Goal: Task Accomplishment & Management: Use online tool/utility

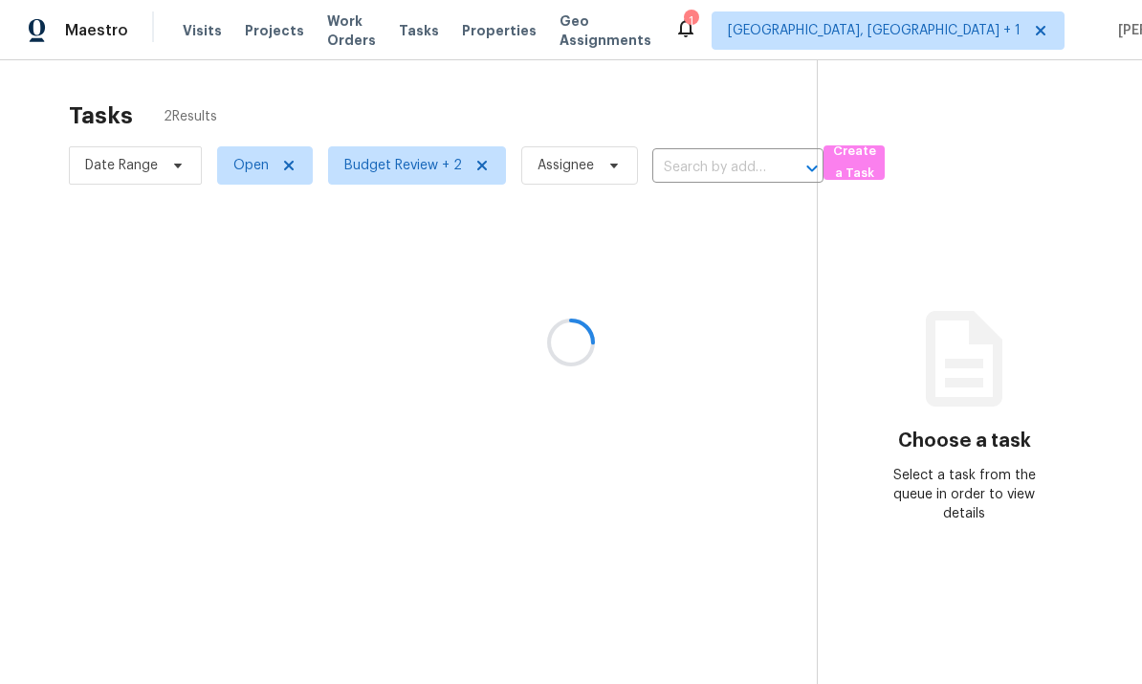
scroll to position [72, 0]
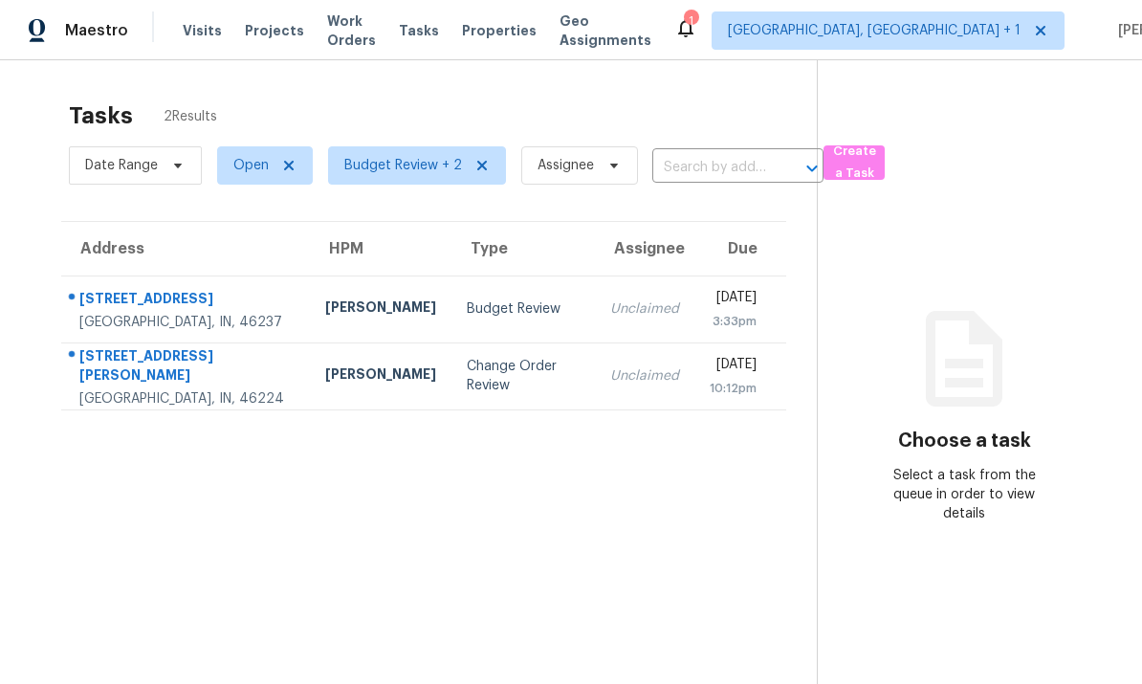
click at [224, 346] on div "3152 Allison Ave" at bounding box center [186, 367] width 215 height 43
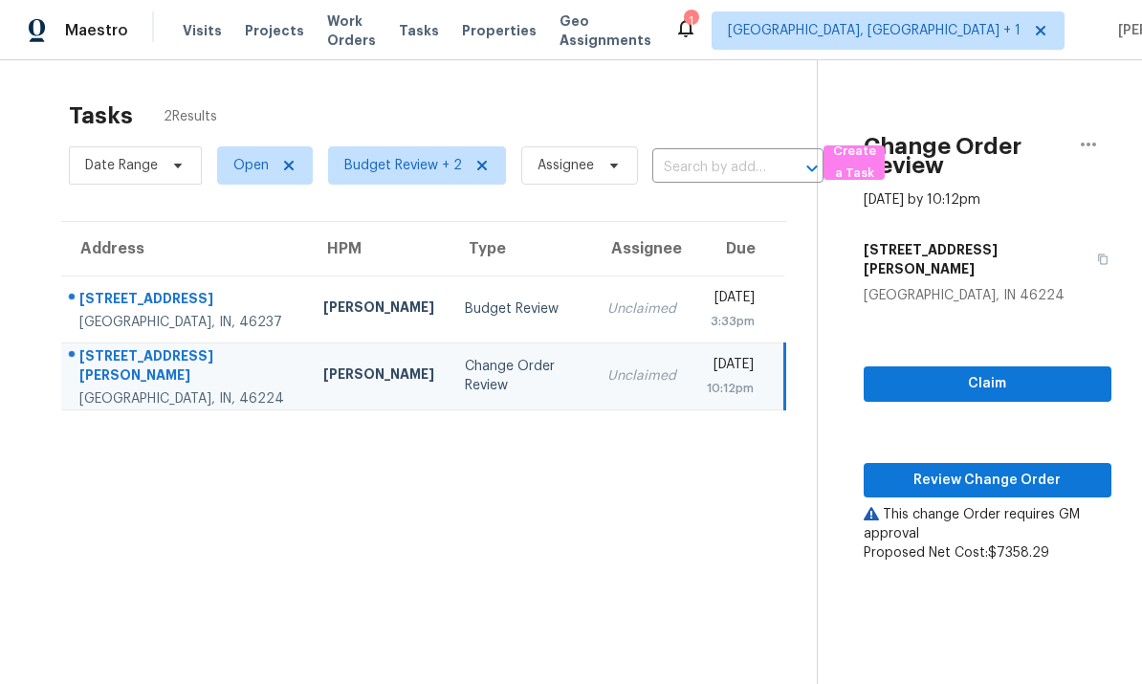
click at [35, 677] on section "Tasks 2 Results Date Range Open Budget Review + 2 Assignee ​ Create a Task Addr…" at bounding box center [424, 418] width 787 height 654
click at [981, 469] on span "Review Change Order" at bounding box center [987, 481] width 217 height 24
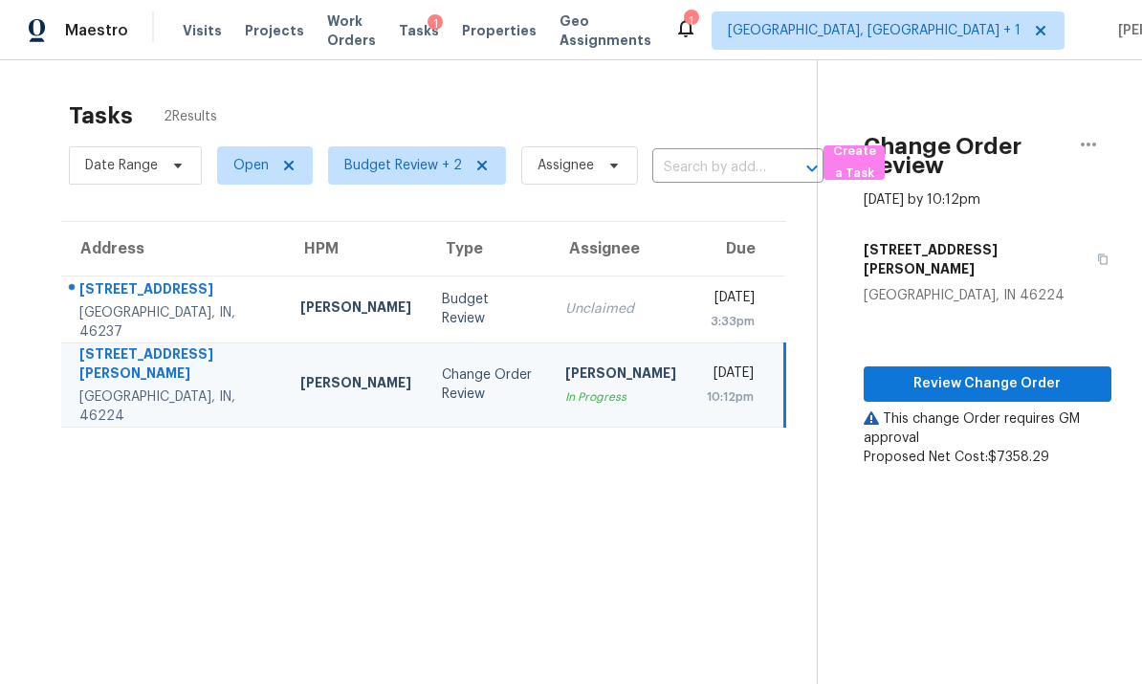
click at [215, 276] on td "3731 Owster Ln Indianapolis, IN, 46237" at bounding box center [173, 309] width 224 height 67
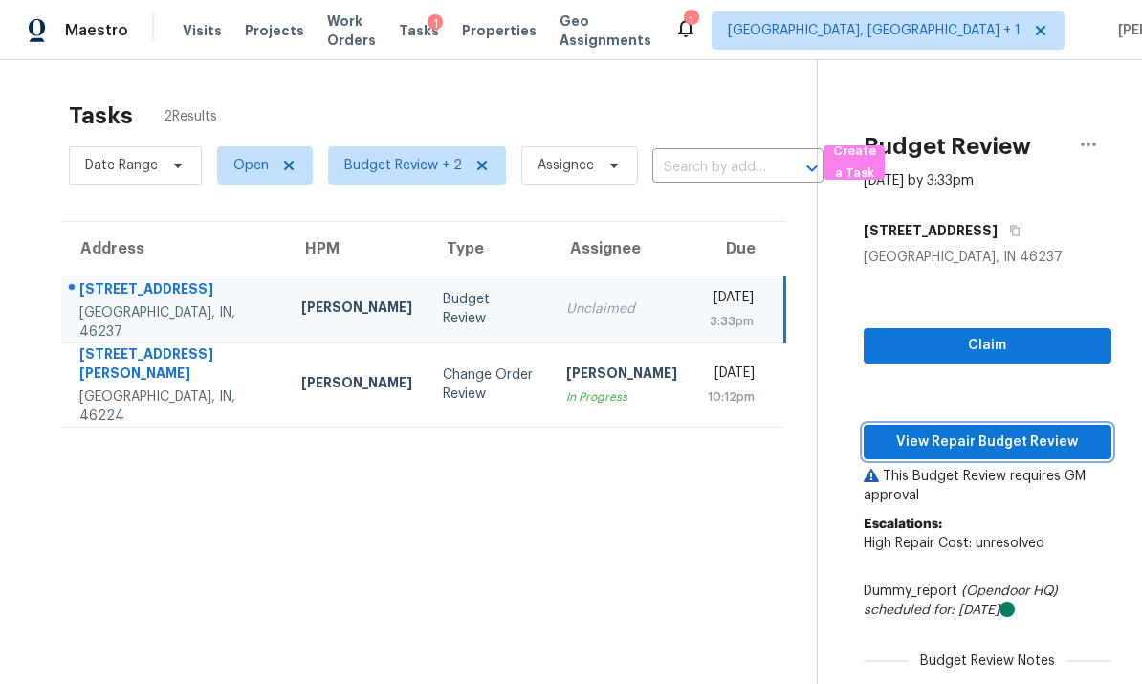
click at [981, 431] on span "View Repair Budget Review" at bounding box center [987, 443] width 217 height 24
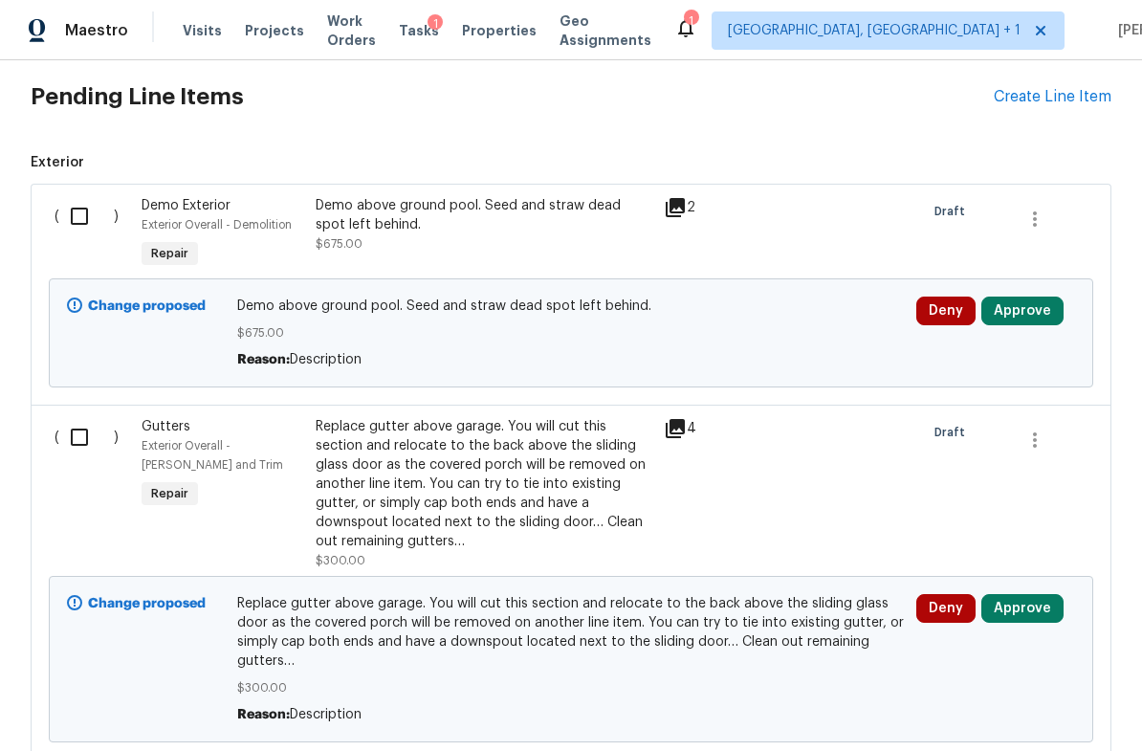
scroll to position [459, 0]
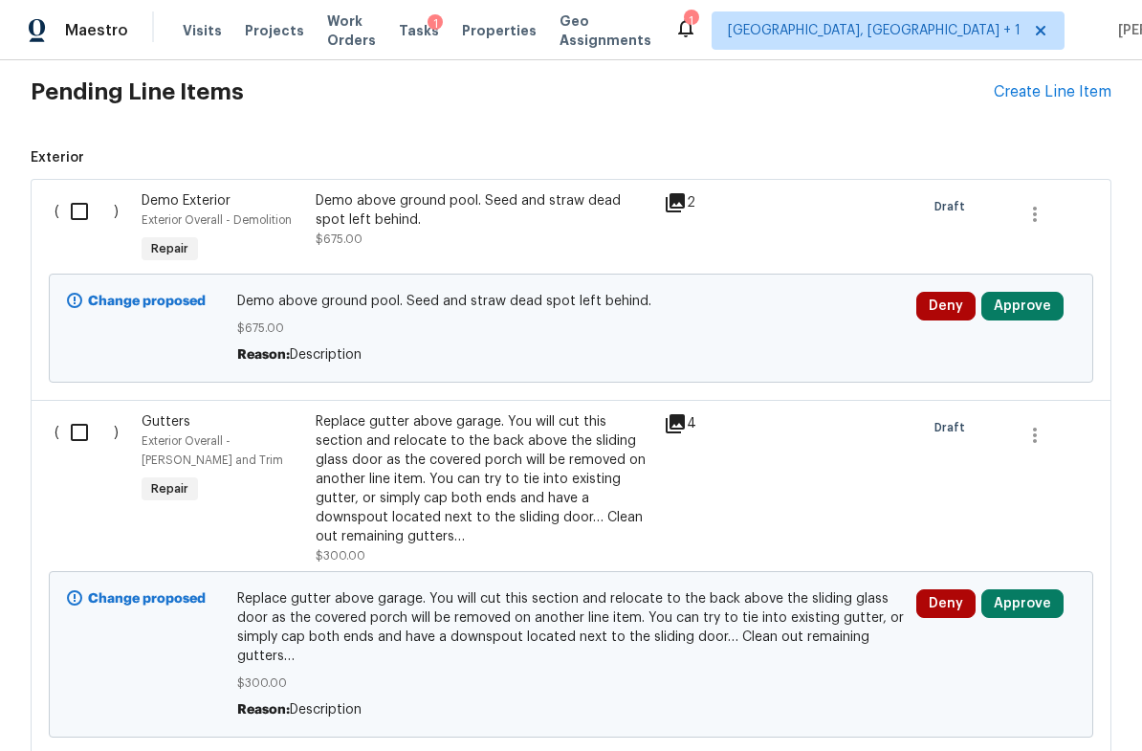
click at [676, 199] on icon at bounding box center [675, 202] width 19 height 19
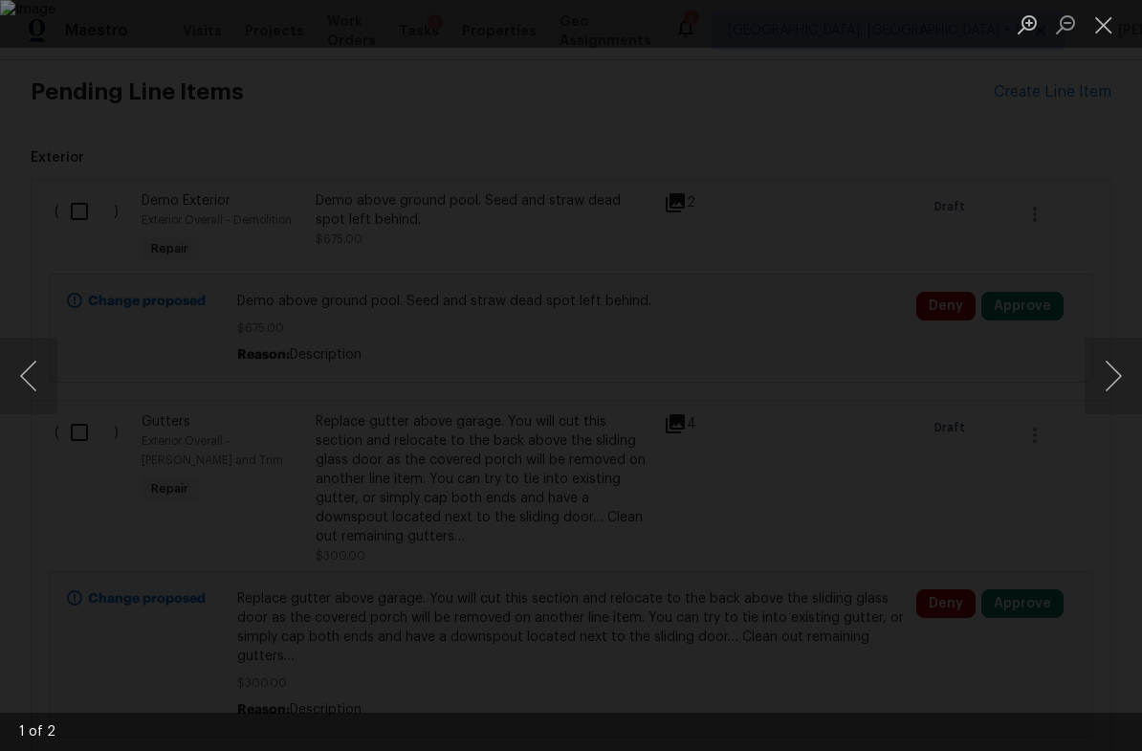
click at [1100, 23] on button "Close lightbox" at bounding box center [1104, 24] width 38 height 33
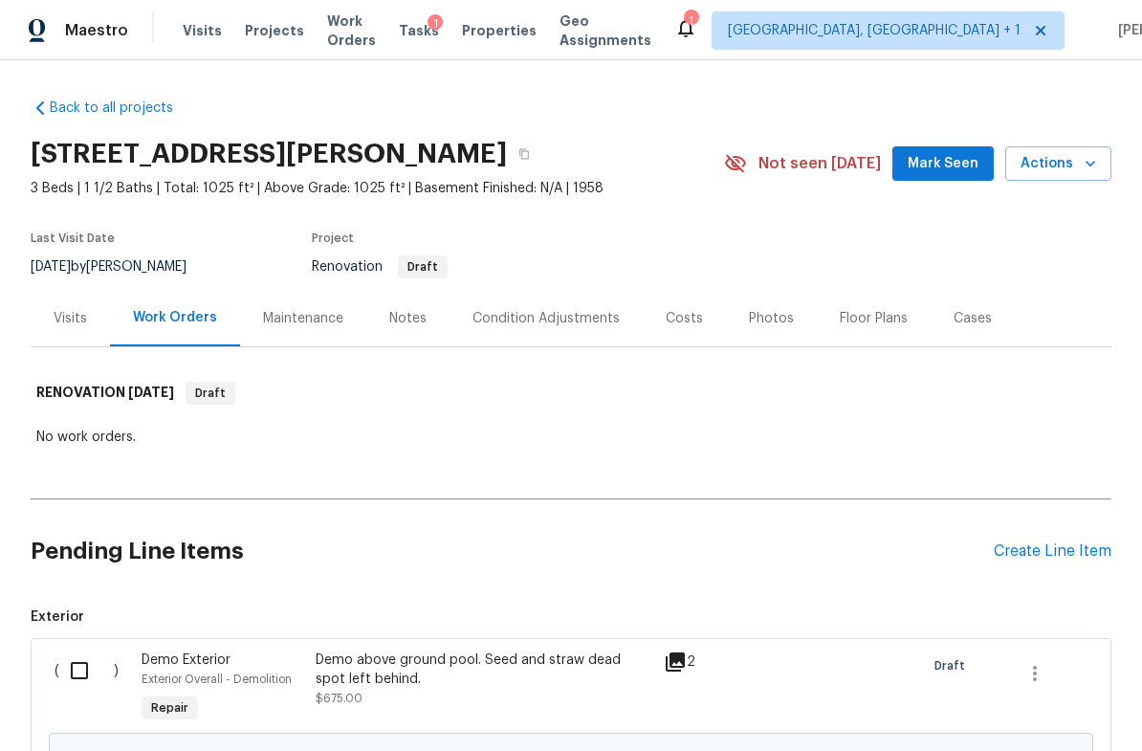
scroll to position [0, 0]
click at [410, 322] on div "Notes" at bounding box center [407, 318] width 37 height 19
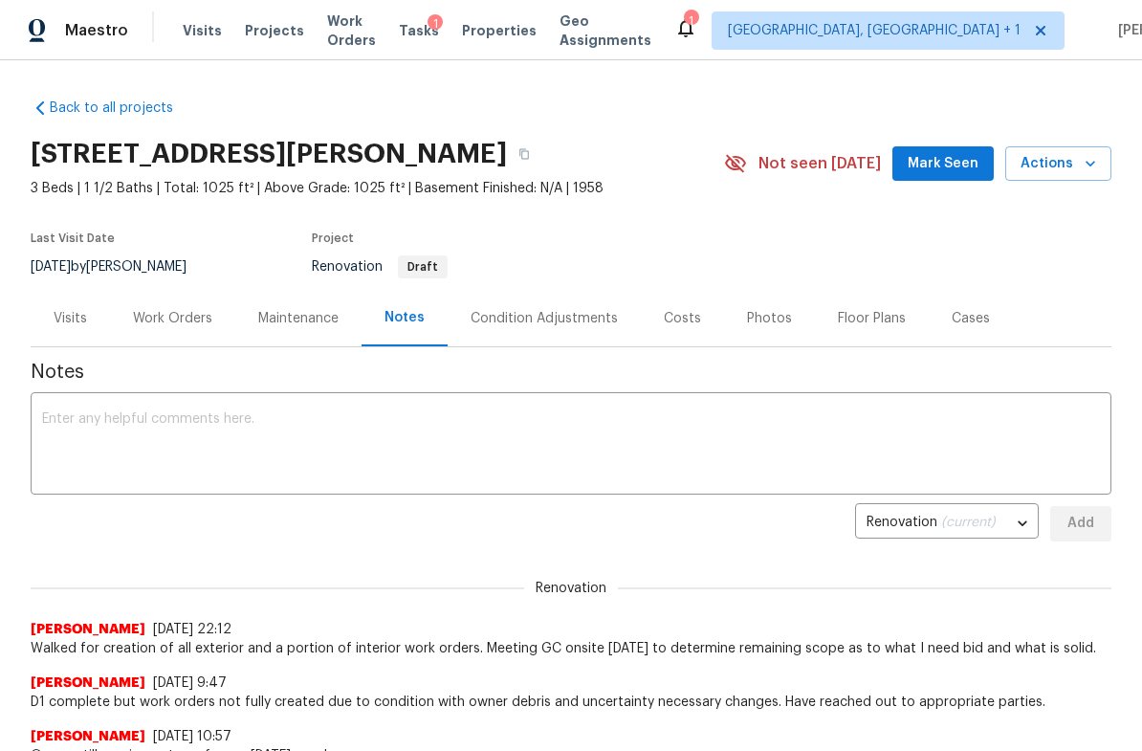
click at [189, 318] on div "Work Orders" at bounding box center [172, 318] width 79 height 19
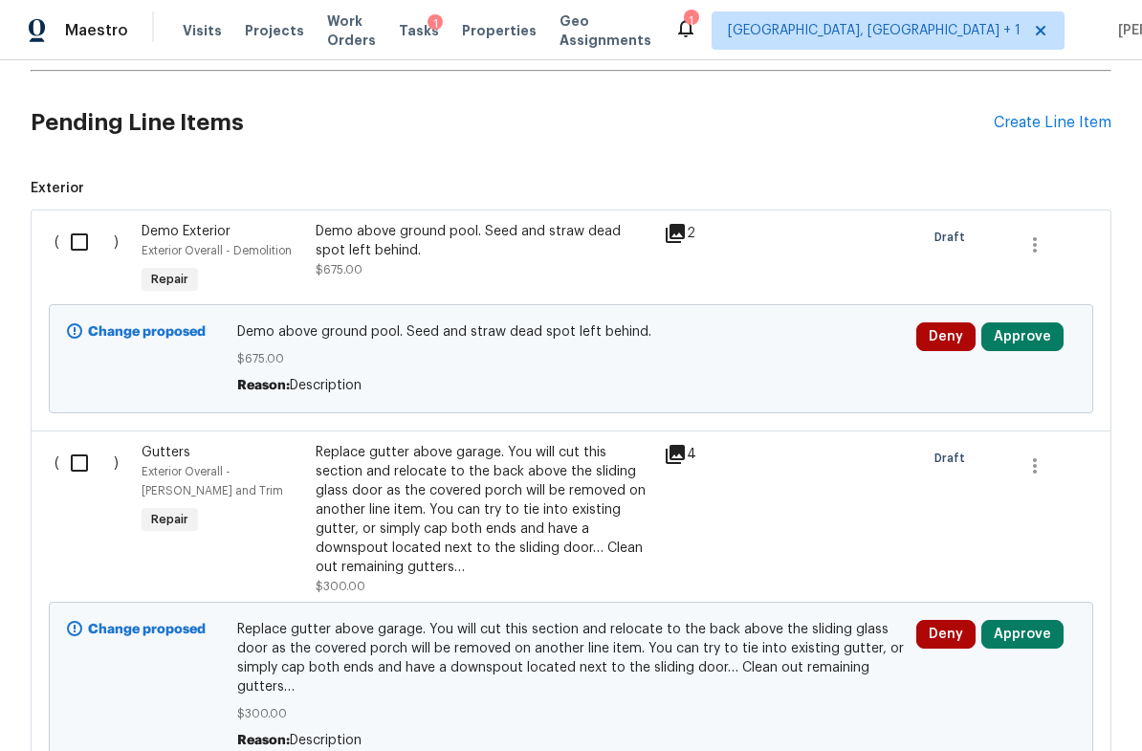
scroll to position [405, 0]
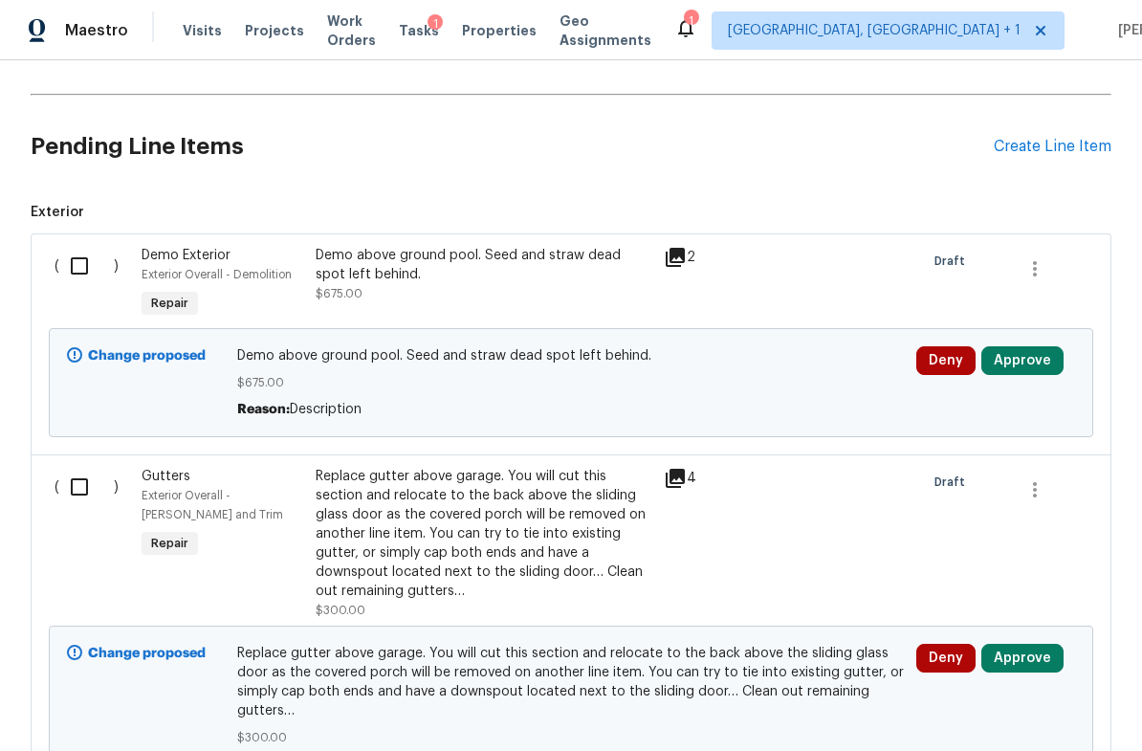
click at [685, 248] on icon at bounding box center [675, 257] width 23 height 23
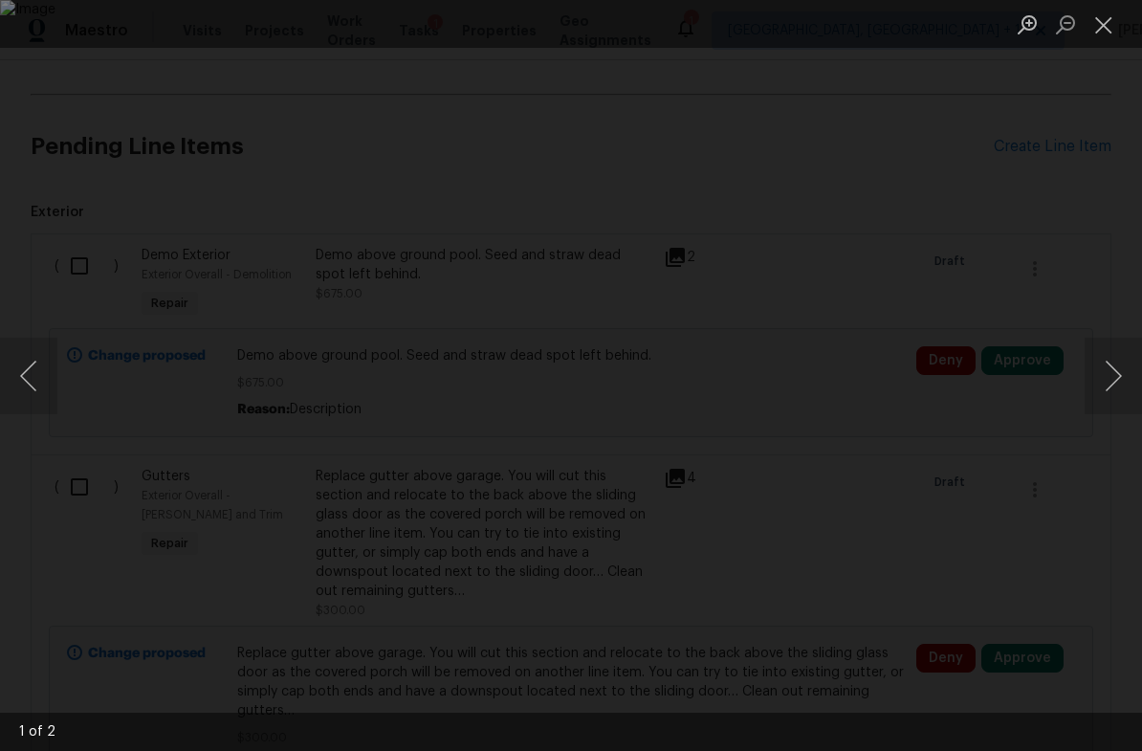
click at [1124, 379] on button "Next image" at bounding box center [1113, 376] width 57 height 77
click at [1115, 375] on button "Next image" at bounding box center [1113, 376] width 57 height 77
click at [1103, 24] on button "Close lightbox" at bounding box center [1104, 24] width 38 height 33
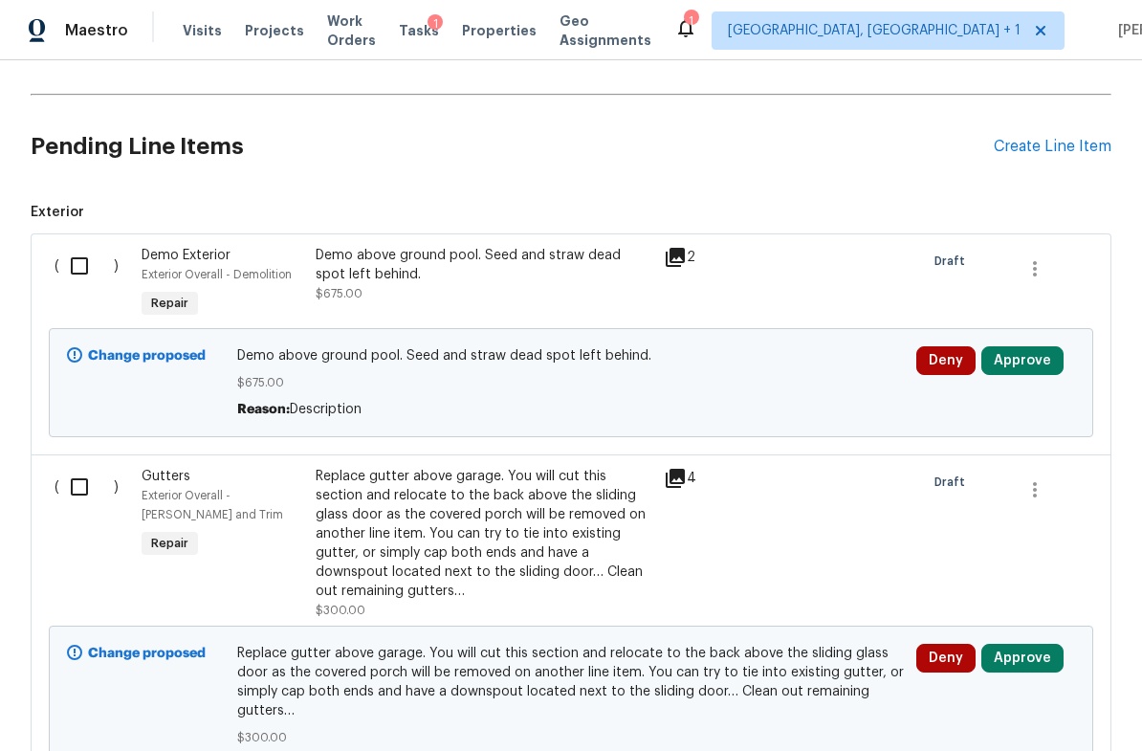
click at [1020, 353] on button "Approve" at bounding box center [1023, 360] width 82 height 29
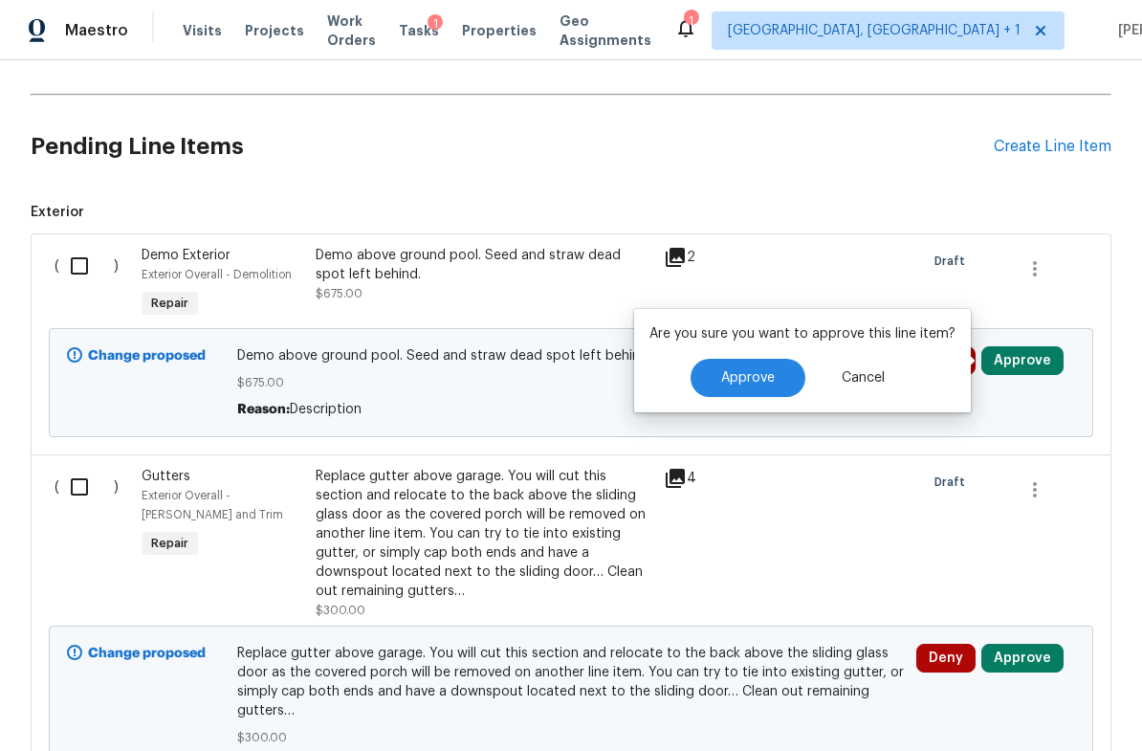
click at [765, 371] on span "Approve" at bounding box center [748, 378] width 54 height 14
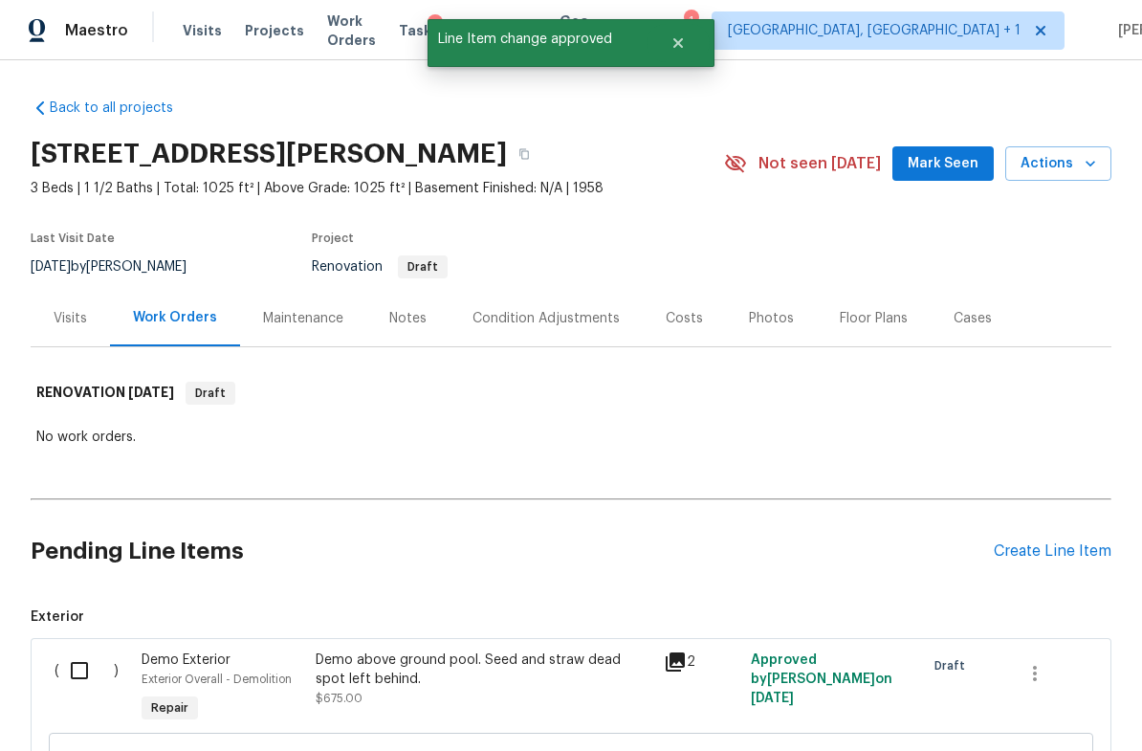
scroll to position [2, 0]
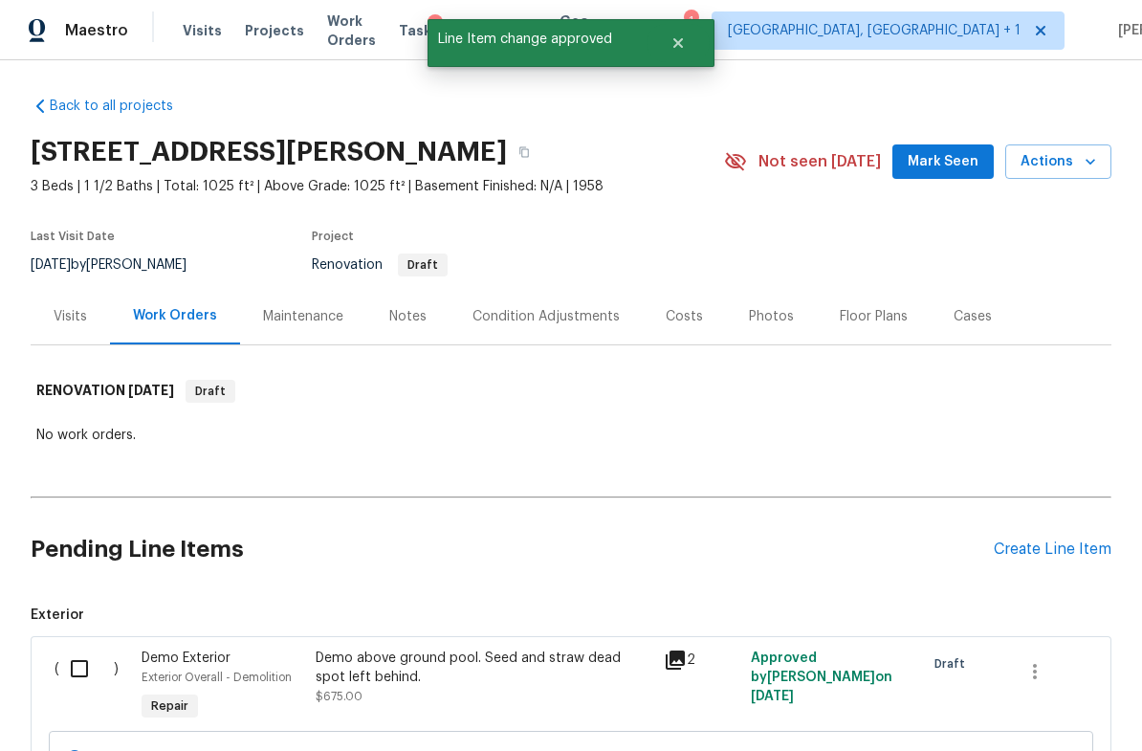
click at [679, 309] on div "Costs" at bounding box center [684, 316] width 37 height 19
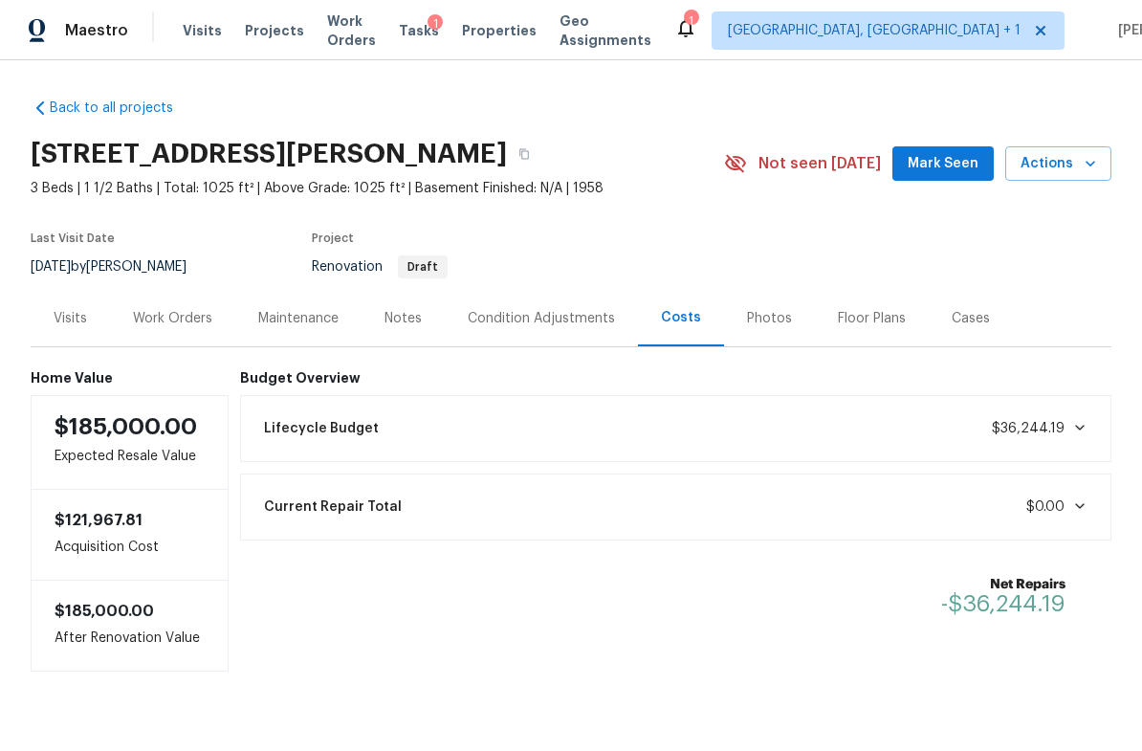
click at [409, 317] on div "Notes" at bounding box center [403, 318] width 37 height 19
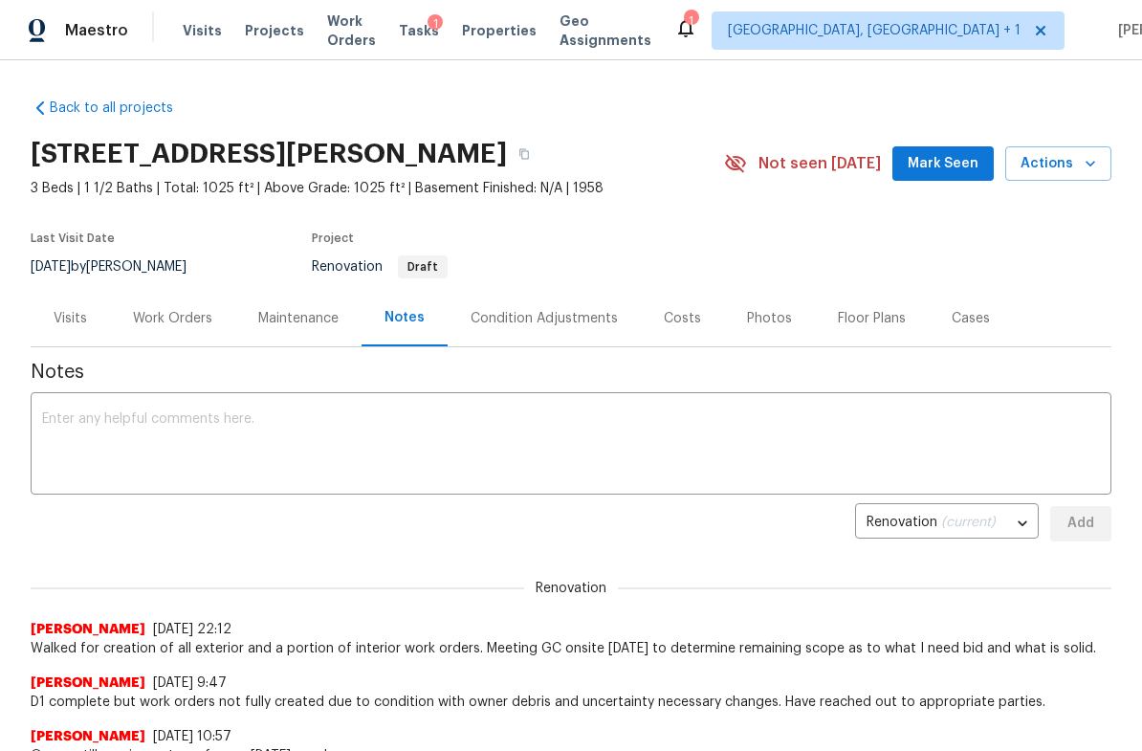
click at [192, 314] on div "Work Orders" at bounding box center [172, 318] width 79 height 19
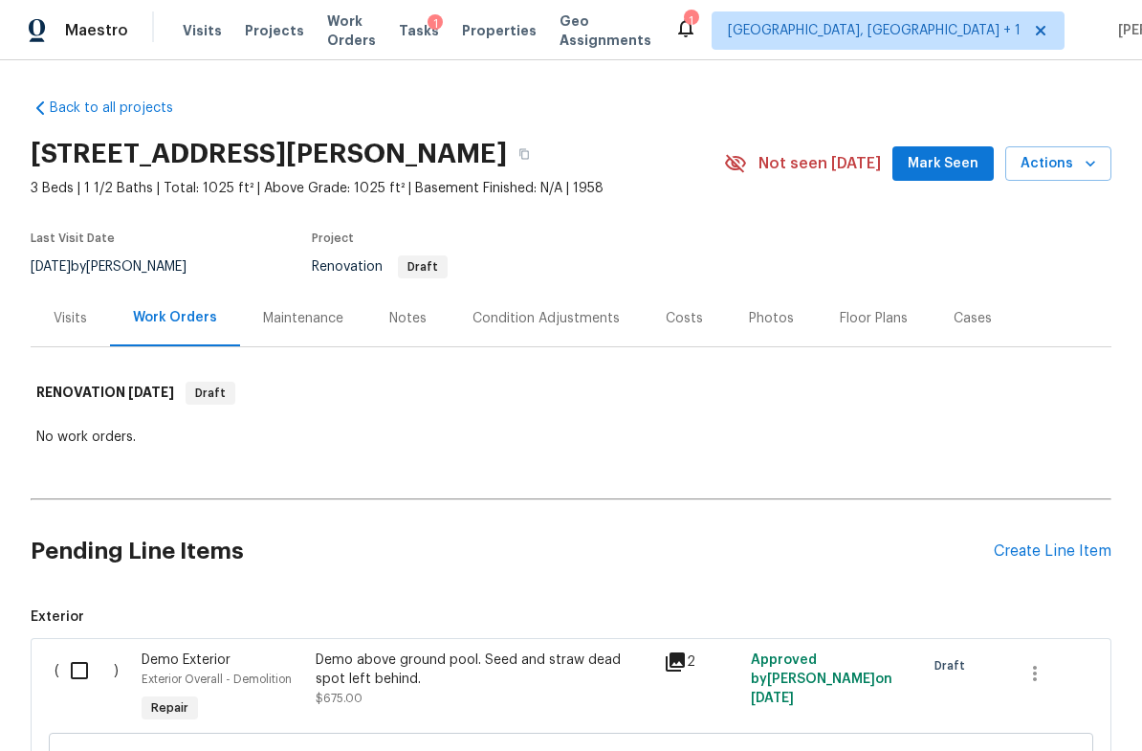
click at [499, 315] on div "Condition Adjustments" at bounding box center [546, 318] width 147 height 19
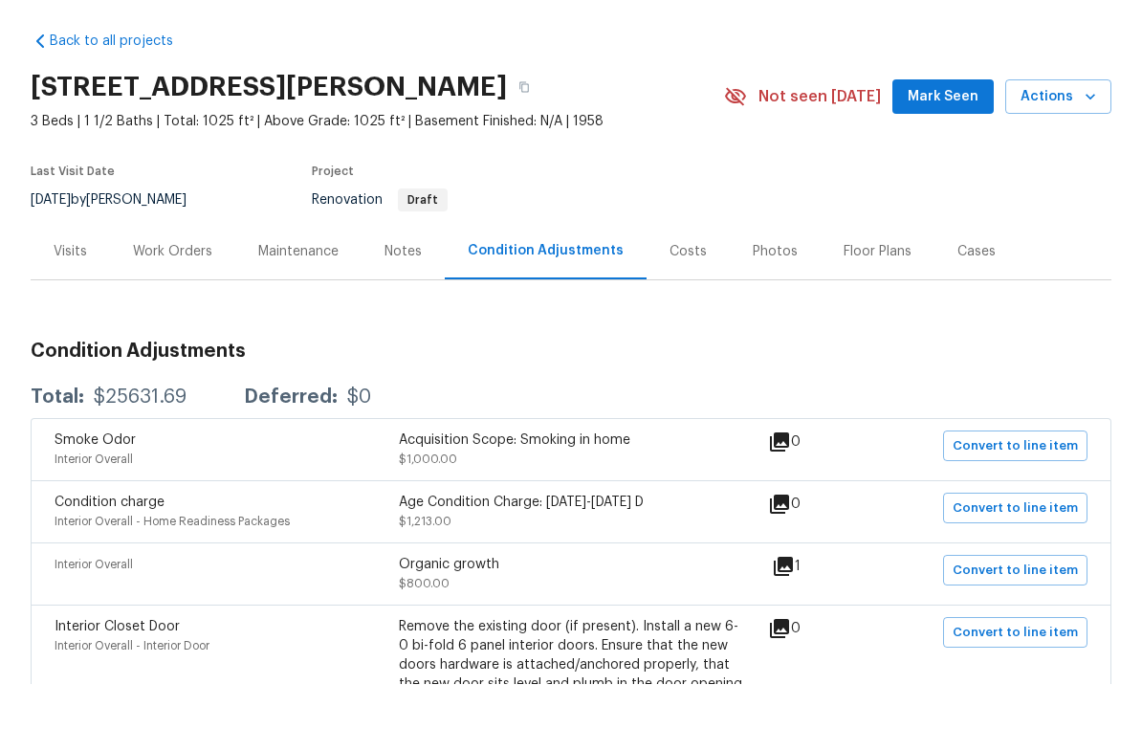
click at [204, 309] on div "Work Orders" at bounding box center [172, 318] width 79 height 19
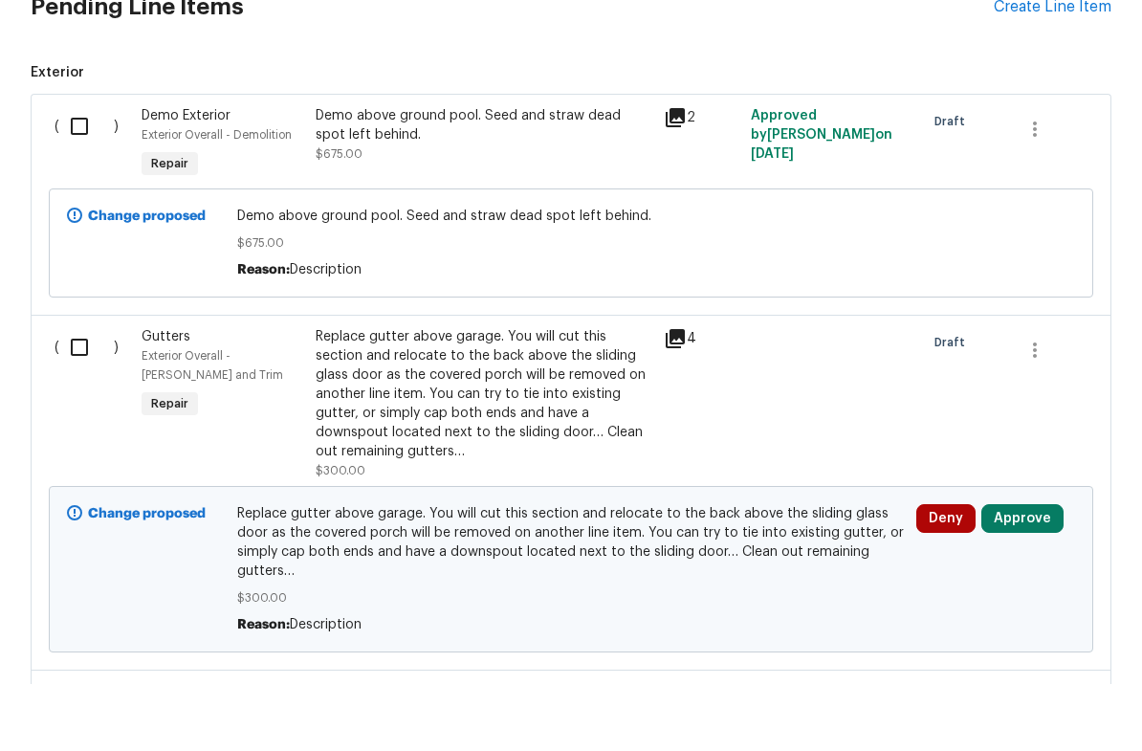
scroll to position [530, 0]
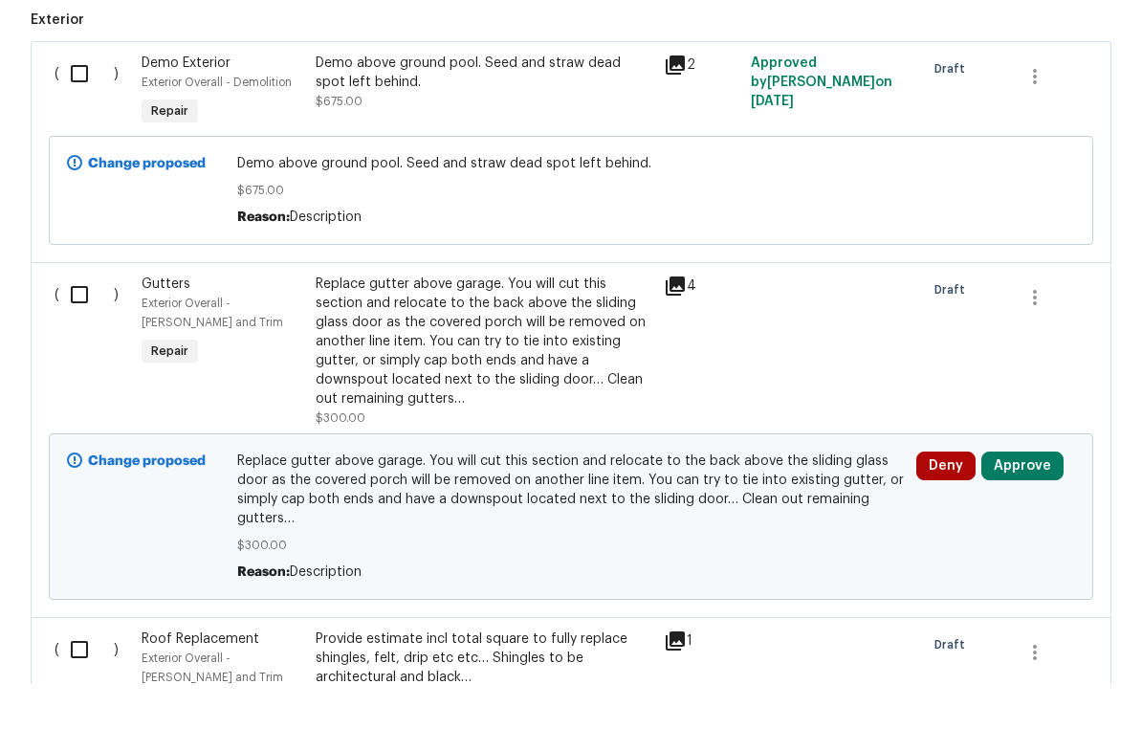
click at [684, 344] on icon at bounding box center [675, 353] width 19 height 19
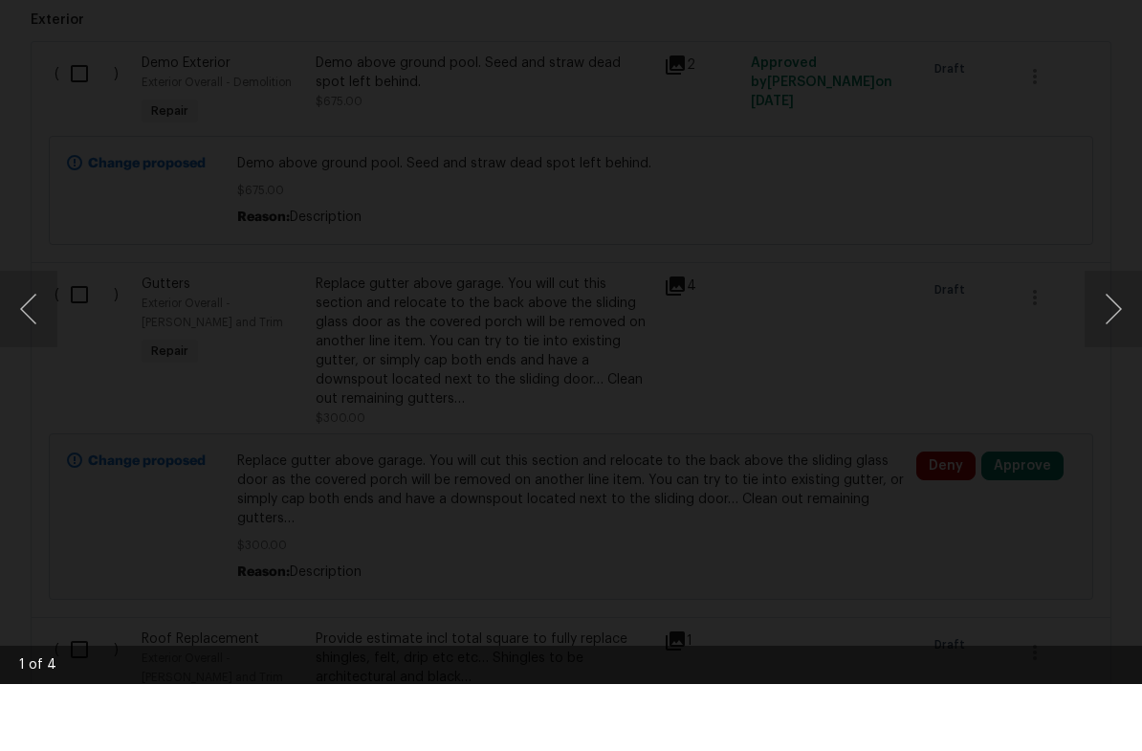
click at [1126, 338] on button "Next image" at bounding box center [1113, 376] width 57 height 77
click at [1131, 338] on button "Next image" at bounding box center [1113, 376] width 57 height 77
click at [1115, 338] on button "Next image" at bounding box center [1113, 376] width 57 height 77
click at [1120, 338] on button "Next image" at bounding box center [1113, 376] width 57 height 77
click at [1130, 338] on button "Next image" at bounding box center [1113, 376] width 57 height 77
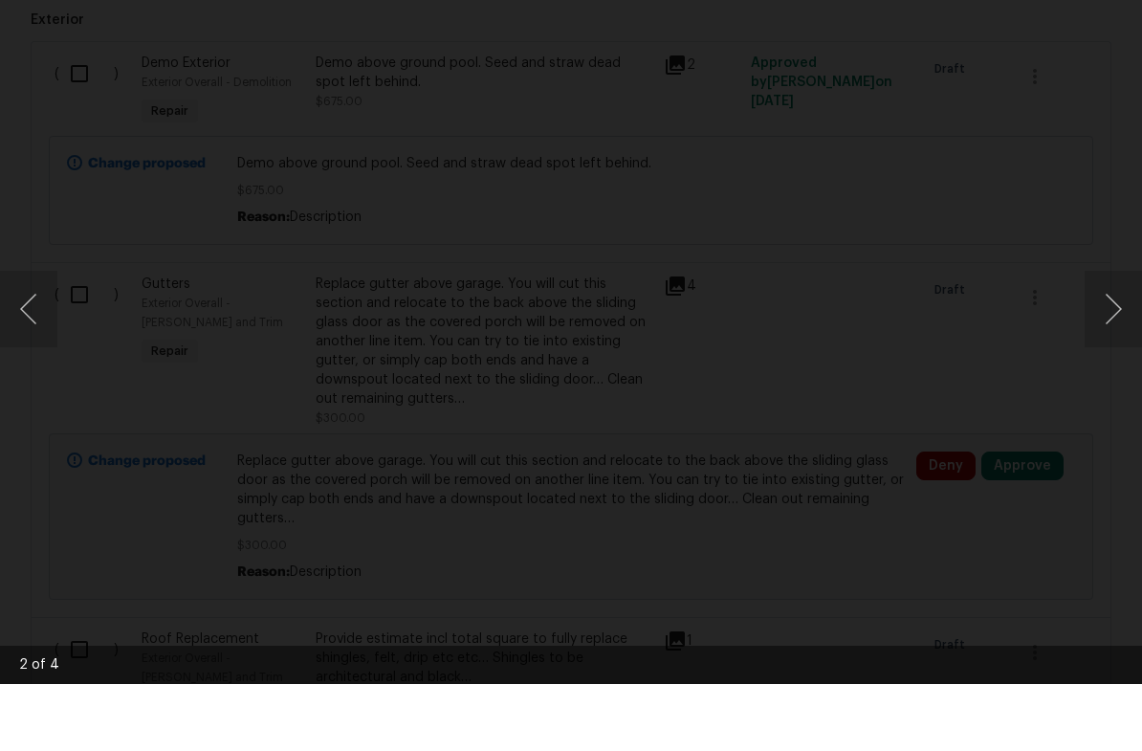
click at [1121, 104] on div "Lightbox" at bounding box center [571, 375] width 1142 height 751
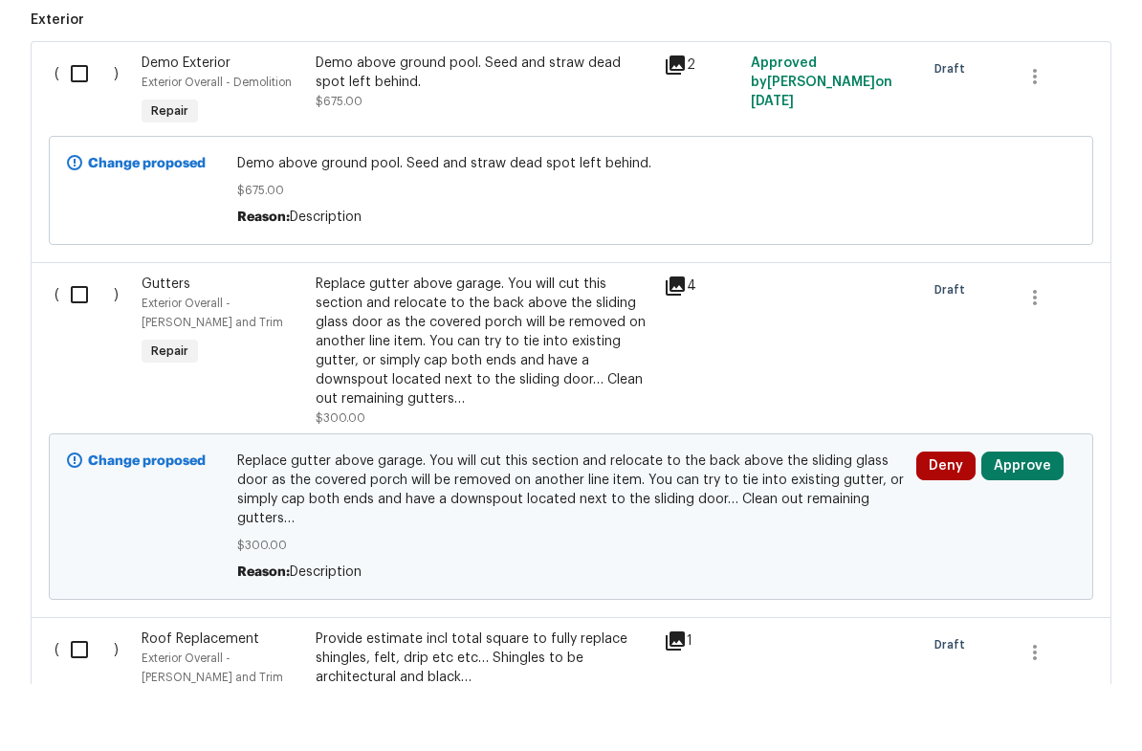
click at [1026, 519] on button "Approve" at bounding box center [1023, 533] width 82 height 29
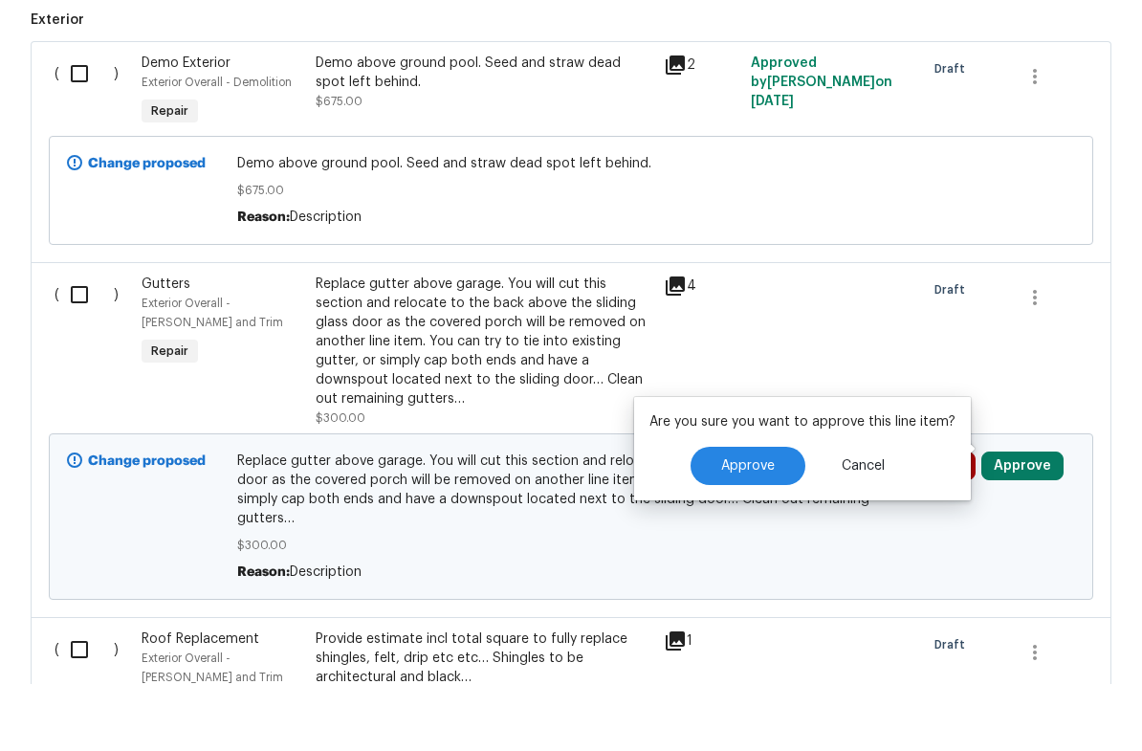
click at [758, 526] on span "Approve" at bounding box center [748, 533] width 54 height 14
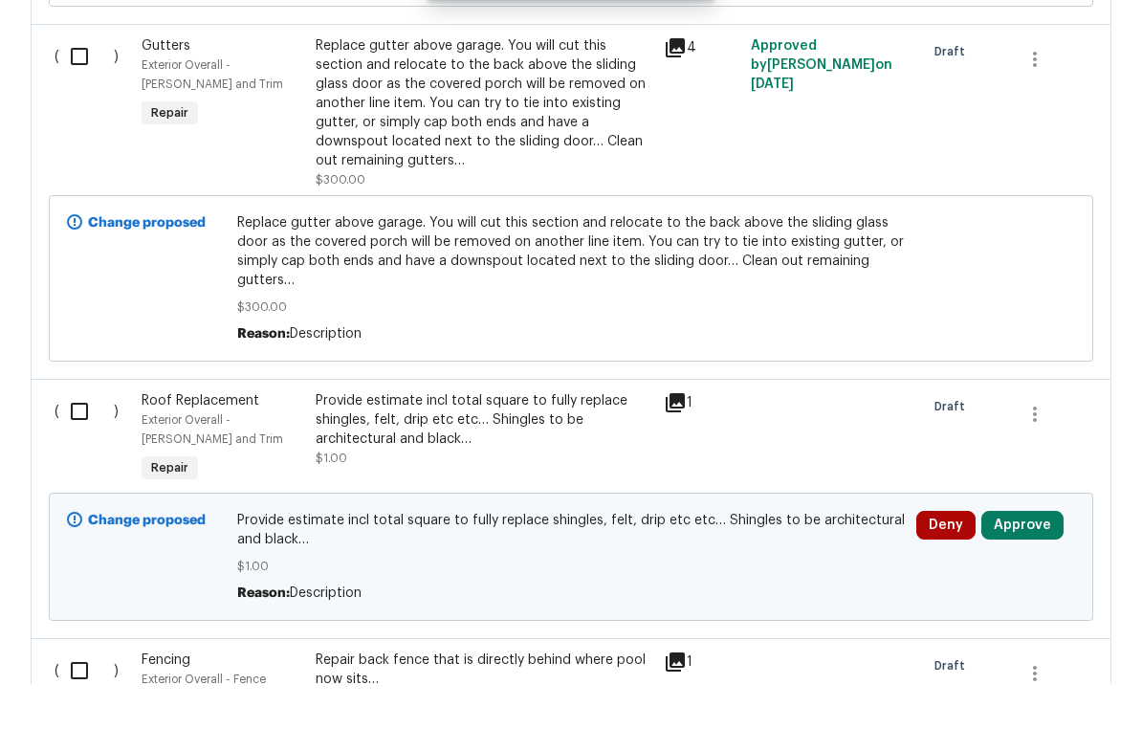
scroll to position [851, 0]
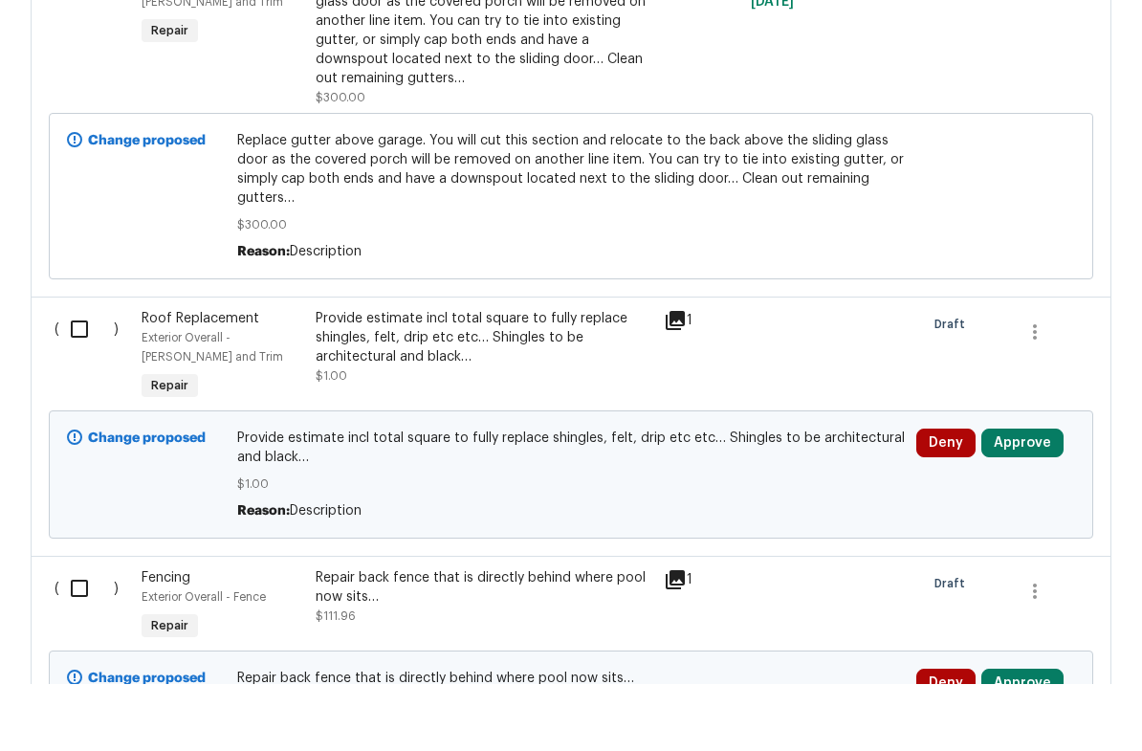
click at [1022, 496] on button "Approve" at bounding box center [1023, 510] width 82 height 29
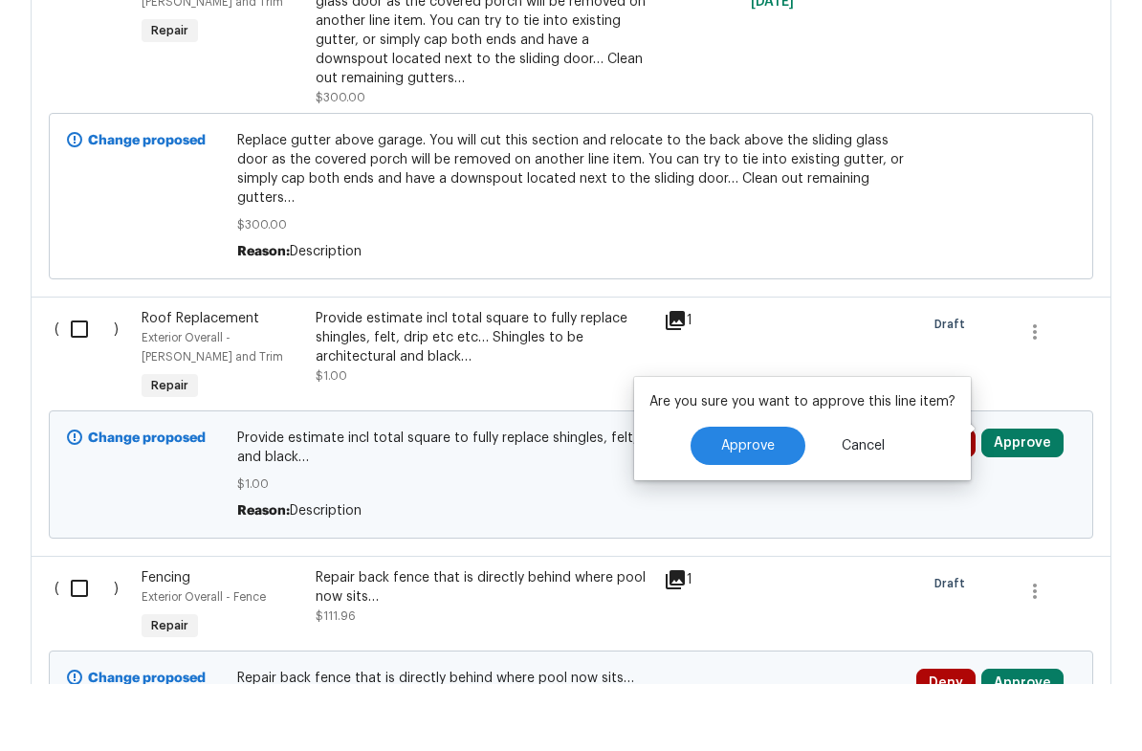
click at [766, 506] on span "Approve" at bounding box center [748, 513] width 54 height 14
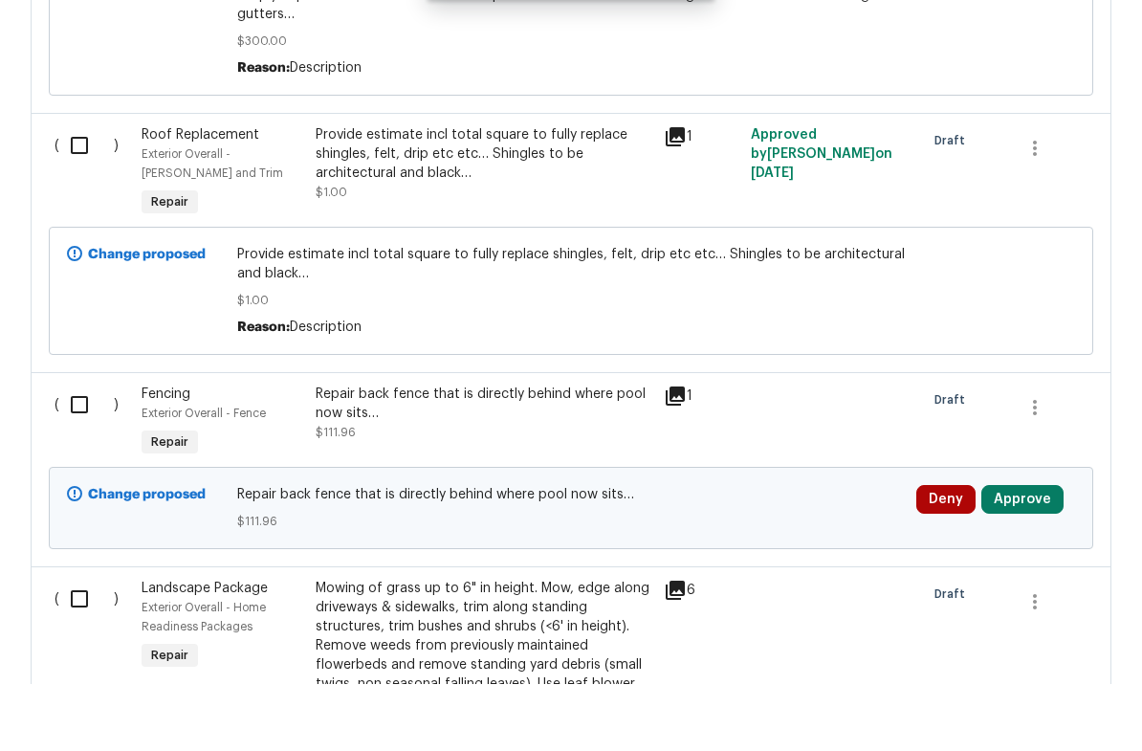
scroll to position [1038, 0]
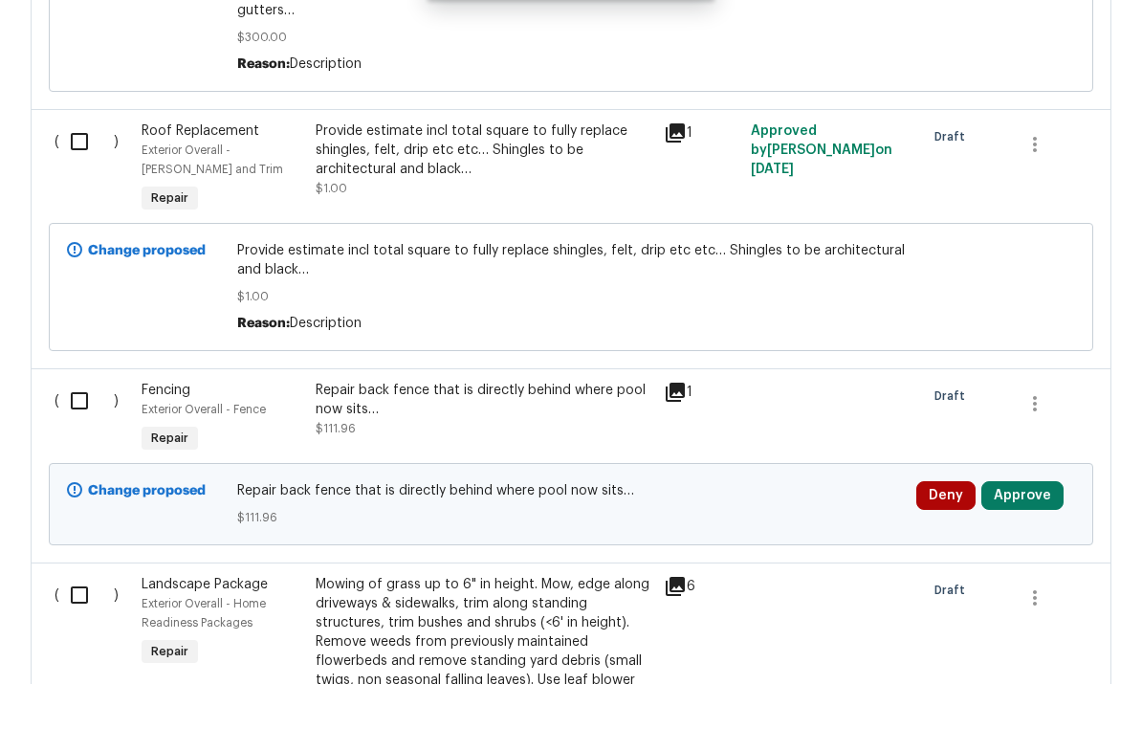
click at [680, 448] on icon at bounding box center [675, 459] width 23 height 23
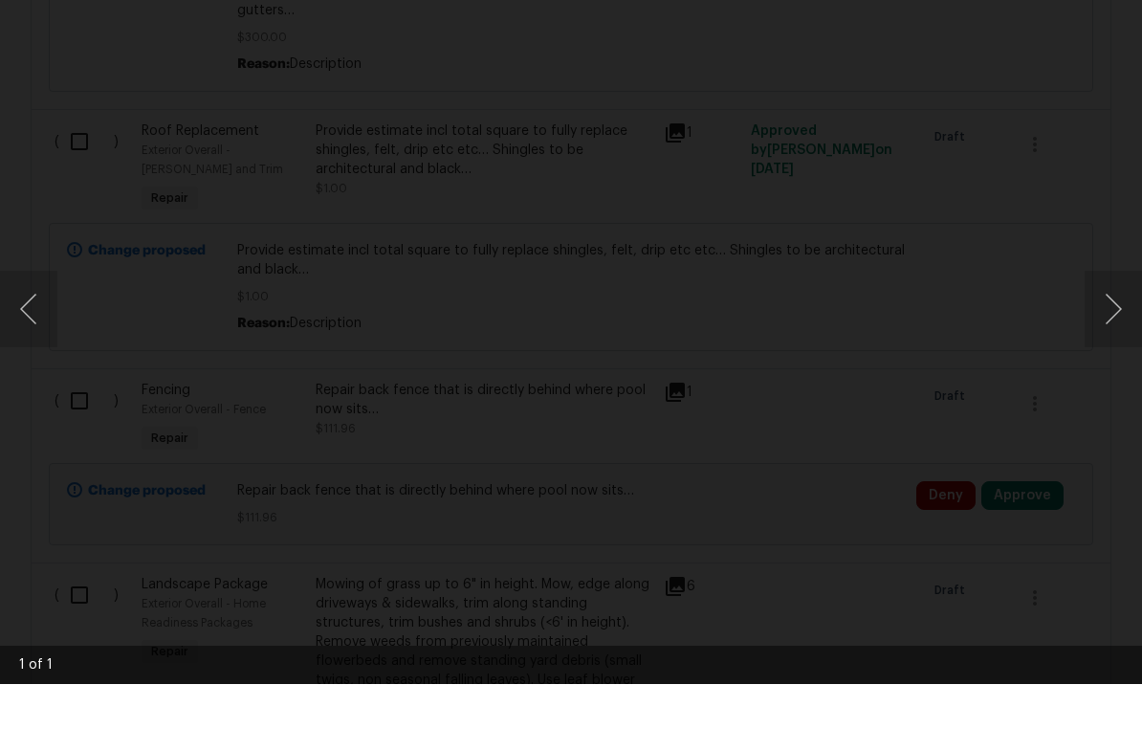
click at [1119, 81] on div "Lightbox" at bounding box center [571, 375] width 1142 height 751
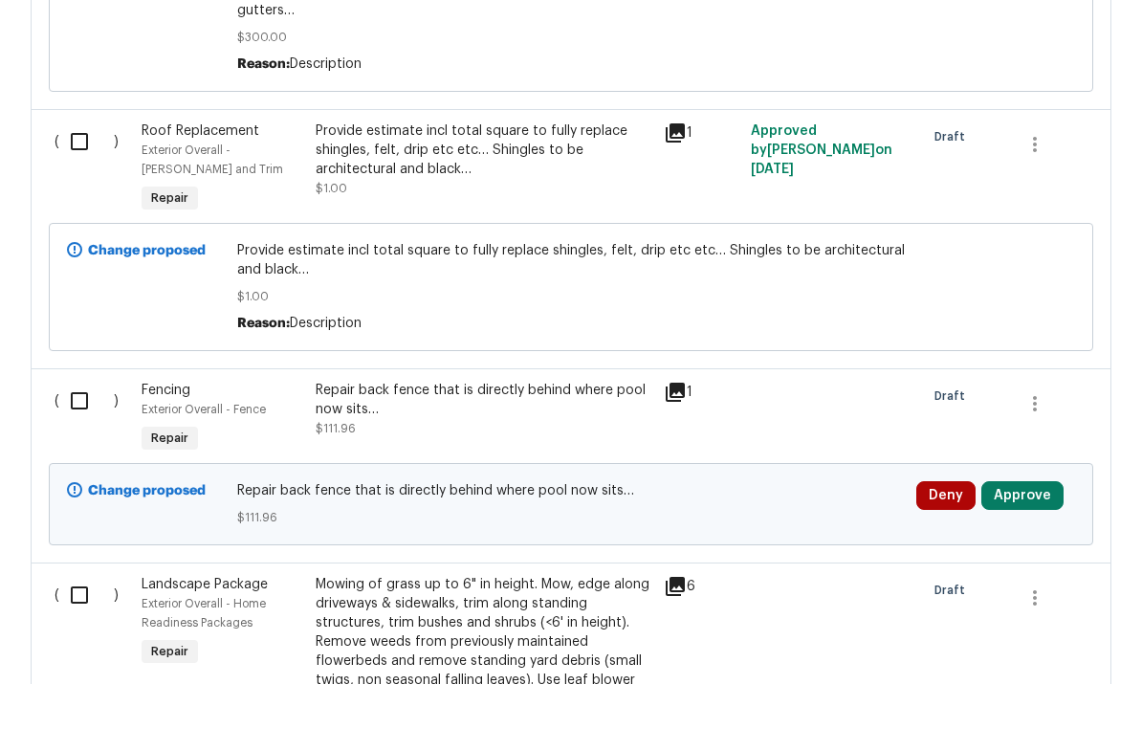
click at [1018, 548] on button "Approve" at bounding box center [1023, 562] width 82 height 29
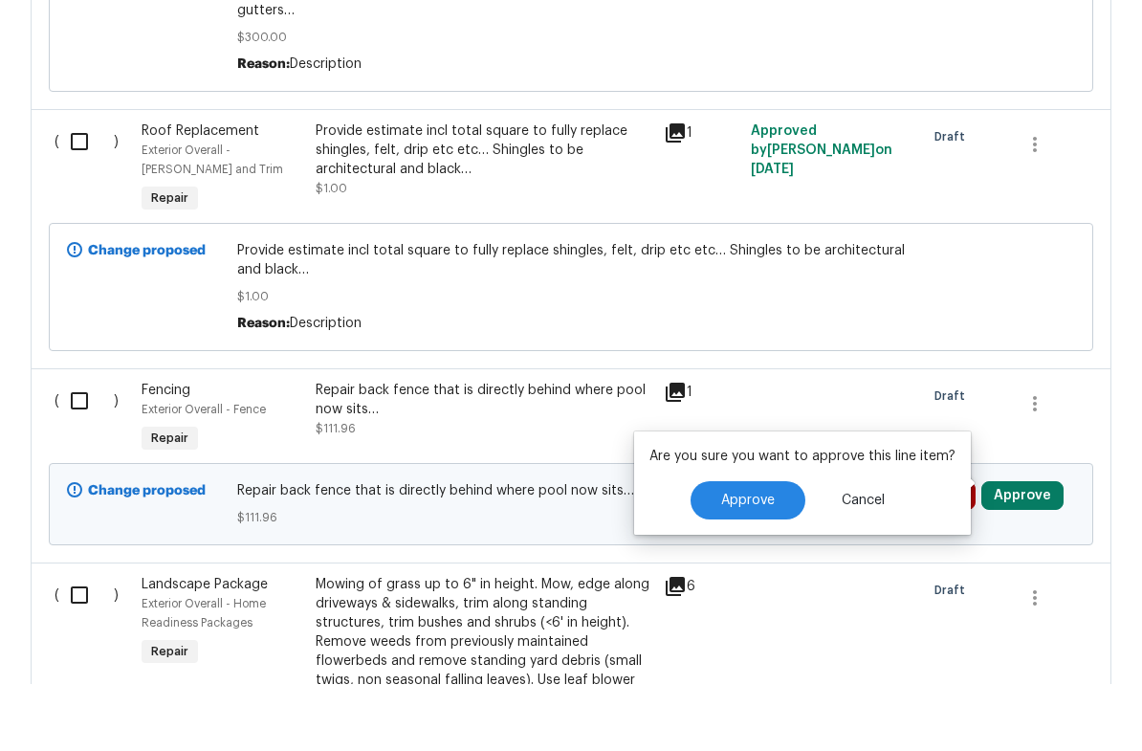
click at [746, 561] on span "Approve" at bounding box center [748, 568] width 54 height 14
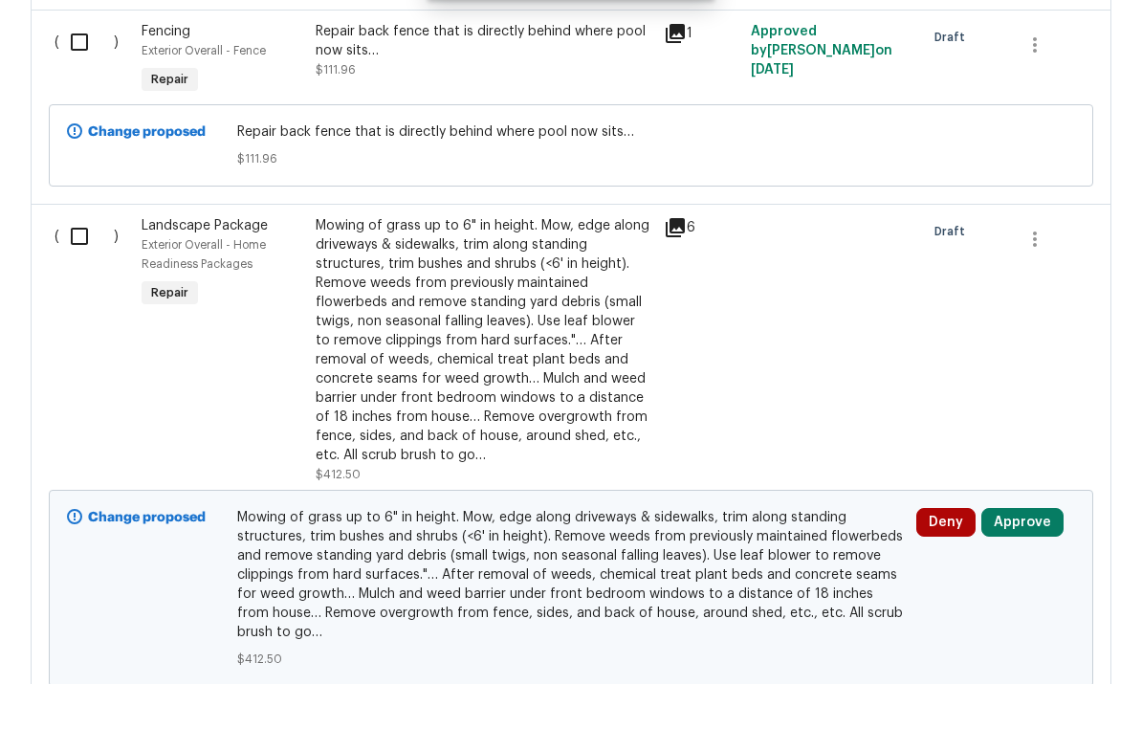
scroll to position [1415, 0]
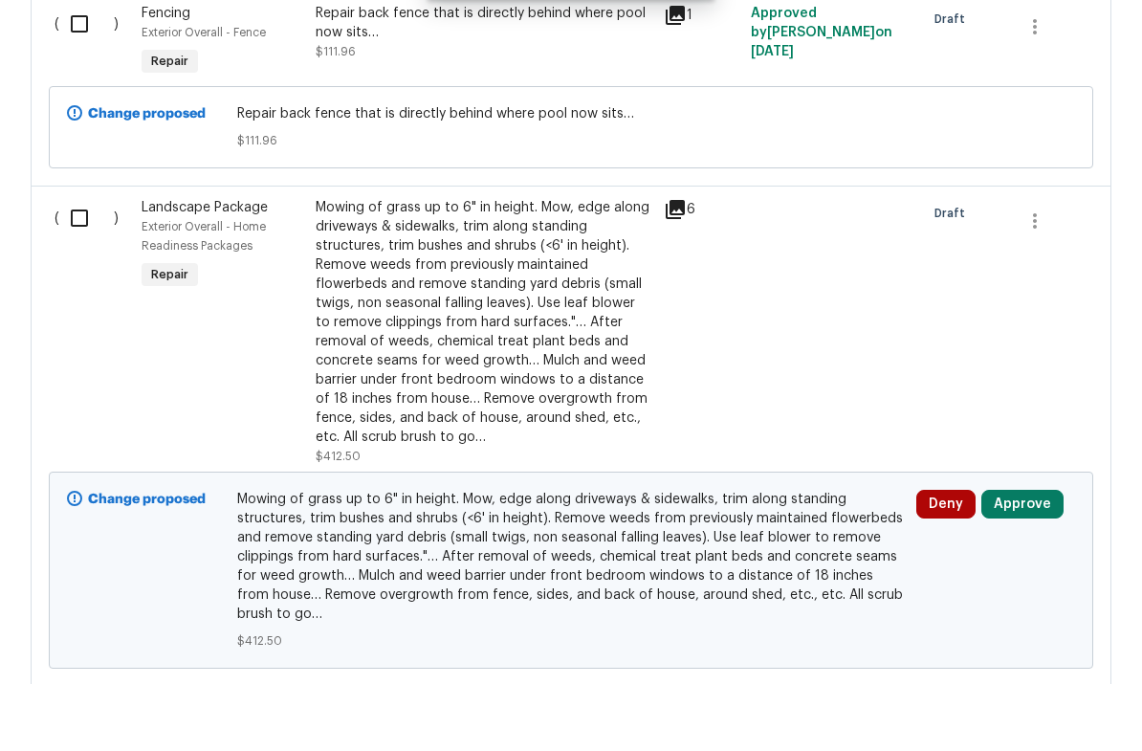
click at [1025, 557] on button "Approve" at bounding box center [1023, 571] width 82 height 29
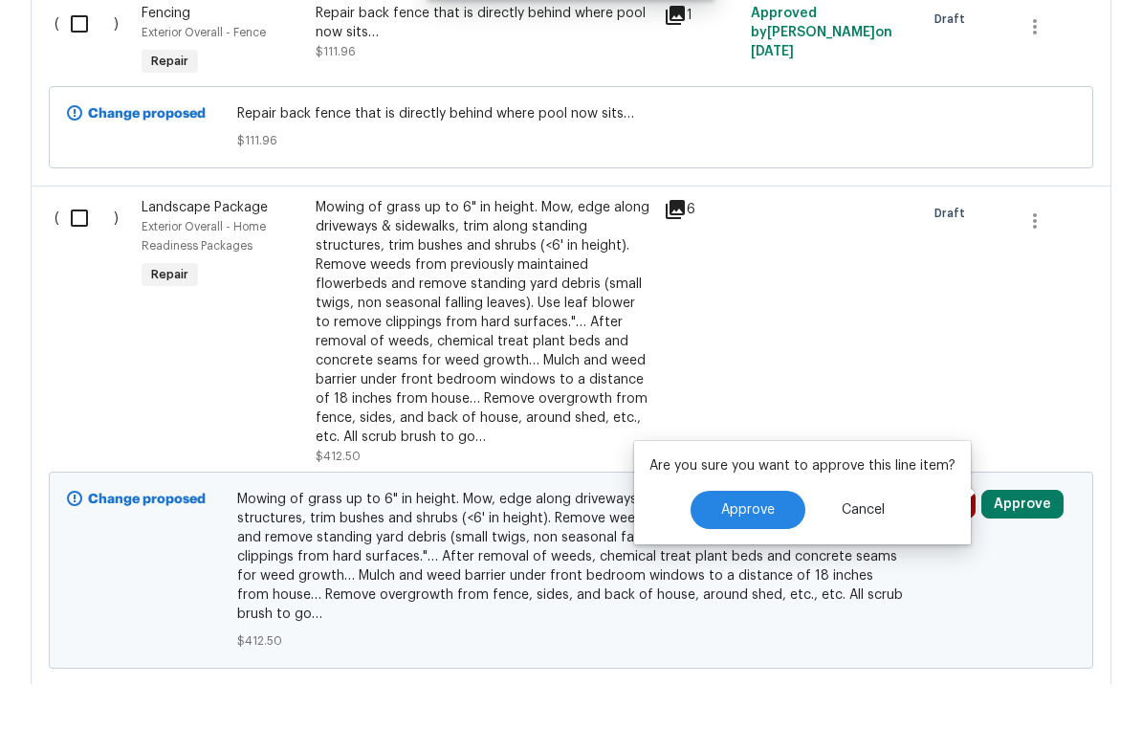
click at [1036, 322] on div at bounding box center [1050, 398] width 87 height 279
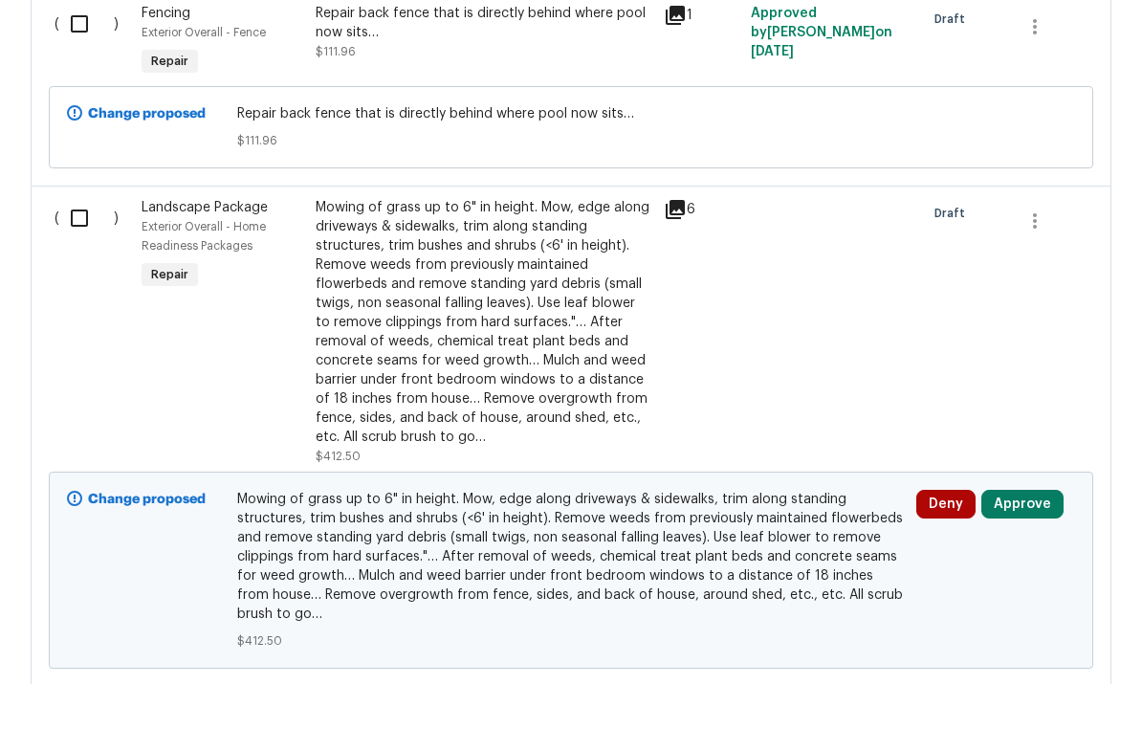
click at [598, 314] on div "Mowing of grass up to 6" in height. Mow, edge along driveways & sidewalks, trim…" at bounding box center [484, 389] width 337 height 249
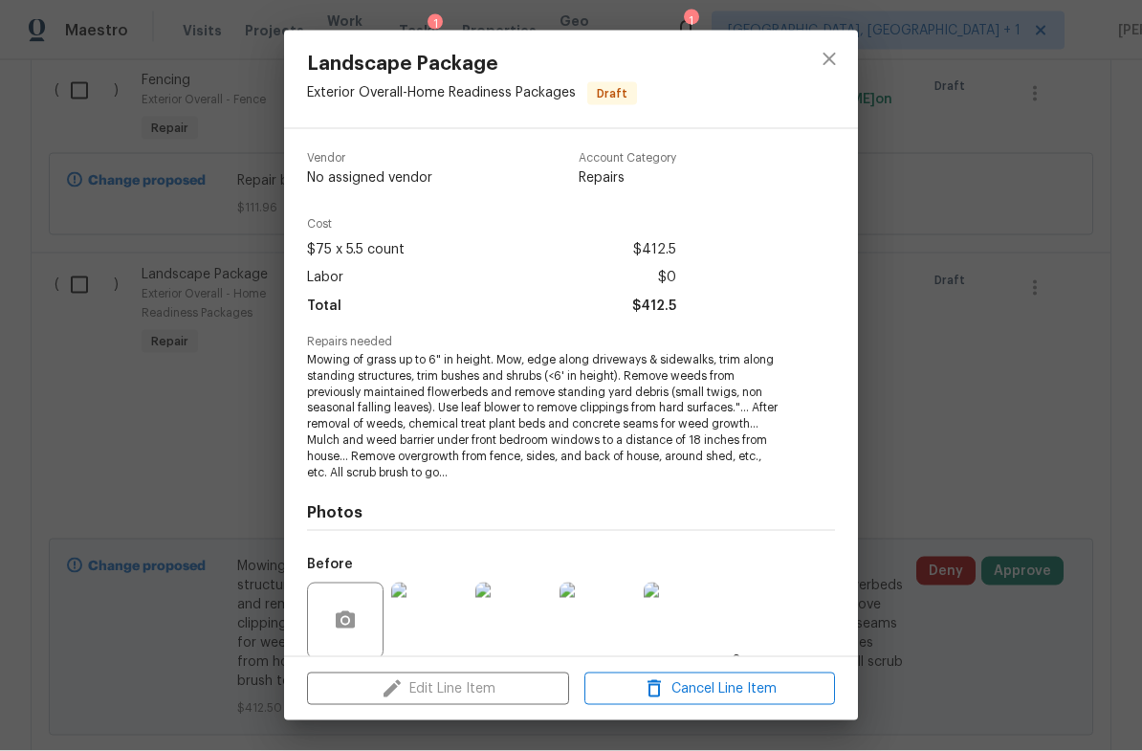
scroll to position [0, 0]
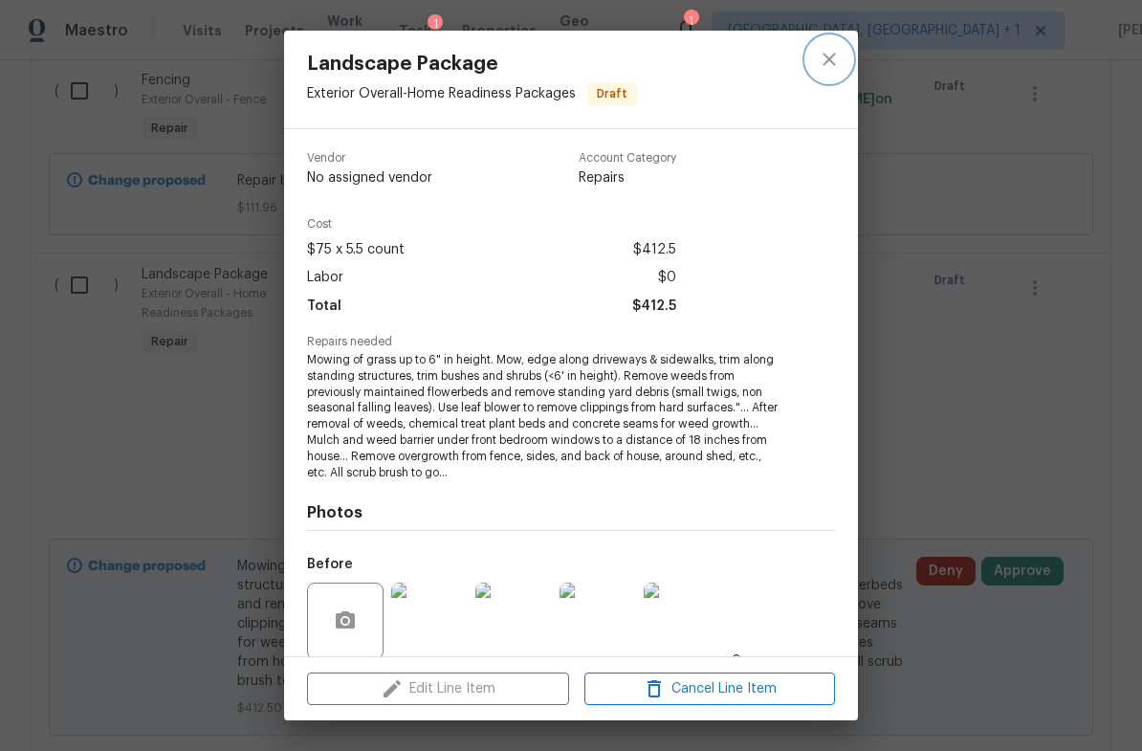
click at [839, 51] on icon "close" at bounding box center [829, 59] width 23 height 23
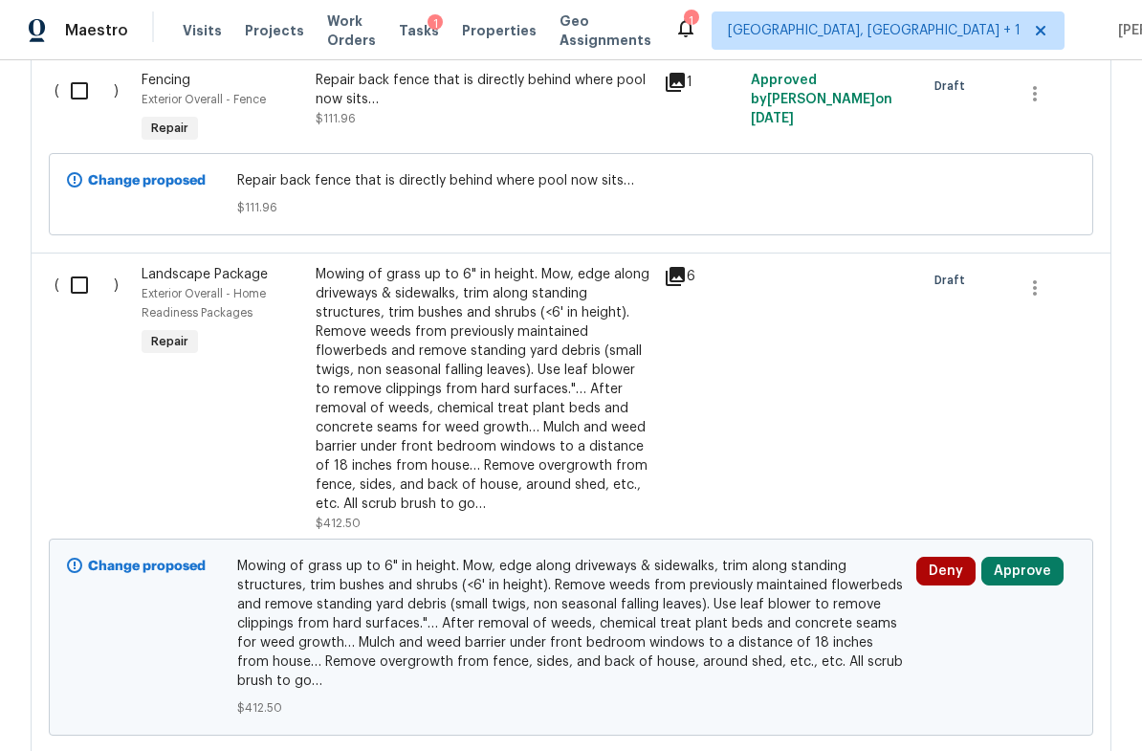
click at [682, 267] on icon at bounding box center [675, 276] width 19 height 19
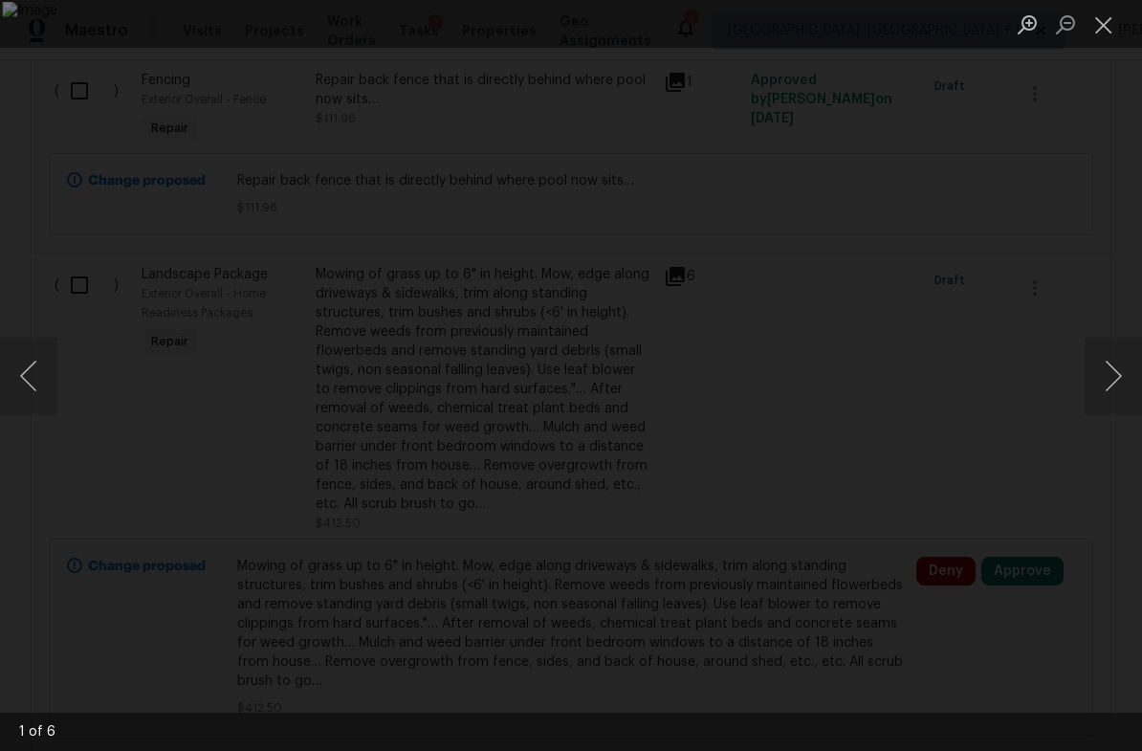
click at [1130, 370] on button "Next image" at bounding box center [1113, 376] width 57 height 77
click at [1129, 374] on button "Next image" at bounding box center [1113, 376] width 57 height 77
click at [1128, 372] on button "Next image" at bounding box center [1113, 376] width 57 height 77
click at [1131, 369] on button "Next image" at bounding box center [1113, 376] width 57 height 77
click at [1133, 367] on button "Next image" at bounding box center [1113, 376] width 57 height 77
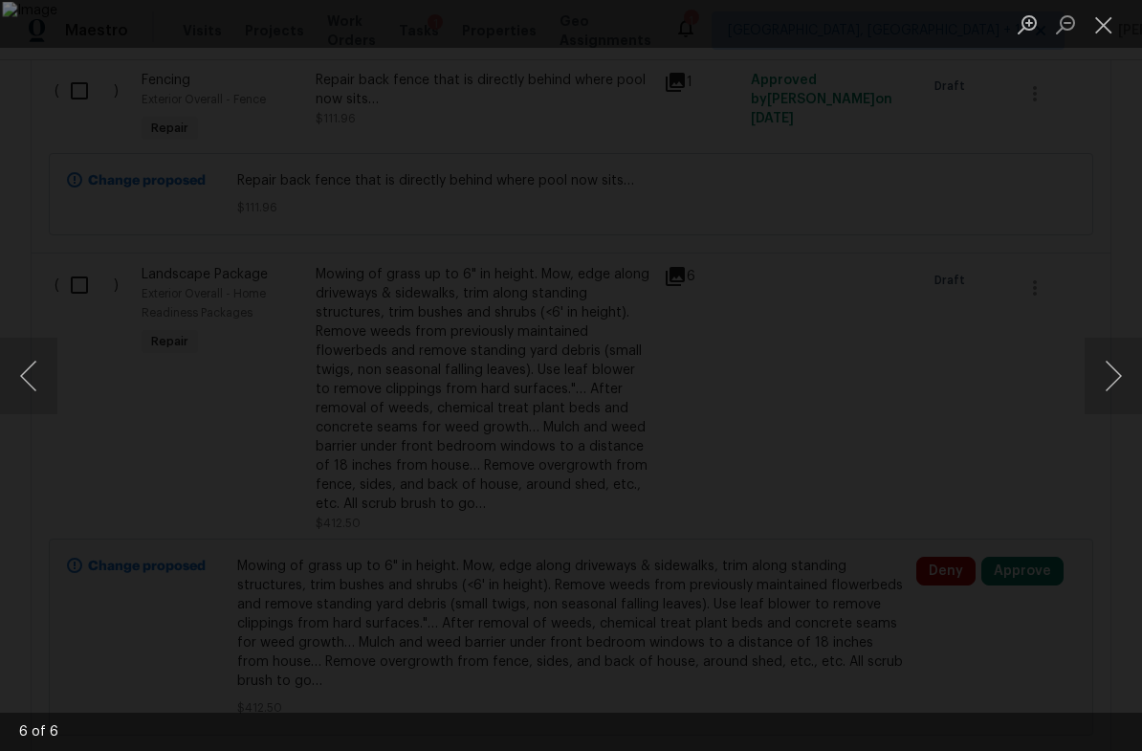
click at [1134, 366] on button "Next image" at bounding box center [1113, 376] width 57 height 77
click at [1109, 25] on button "Close lightbox" at bounding box center [1104, 24] width 38 height 33
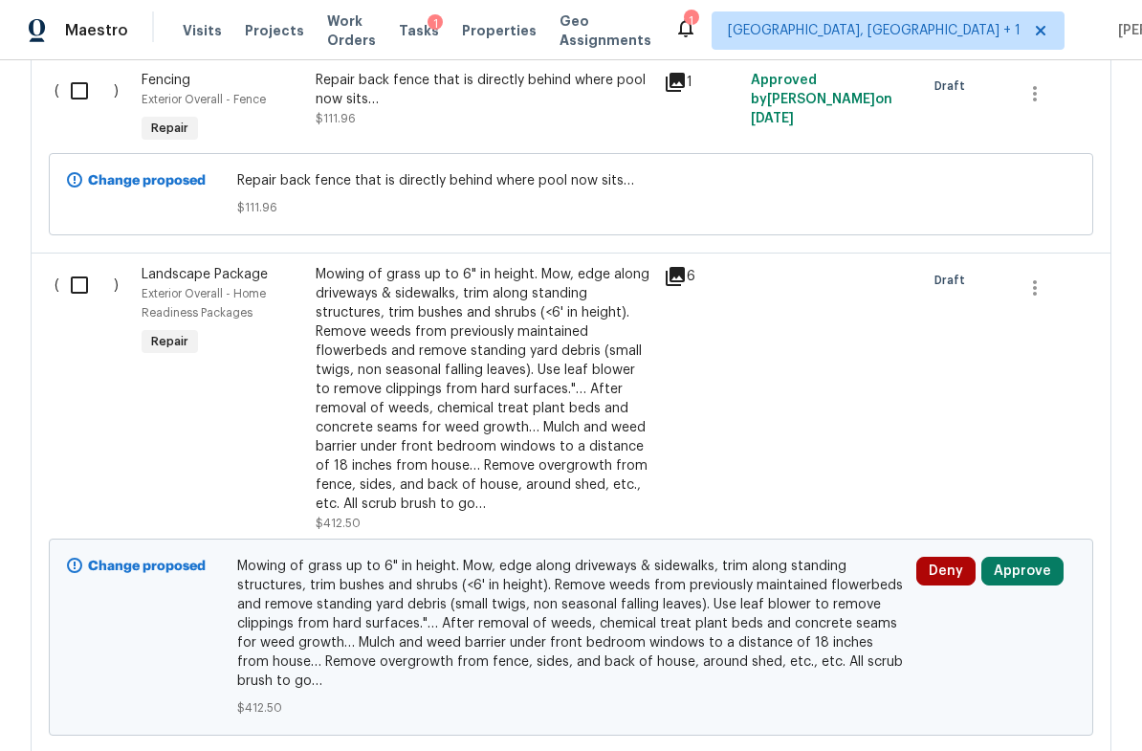
click at [1031, 557] on button "Approve" at bounding box center [1023, 571] width 82 height 29
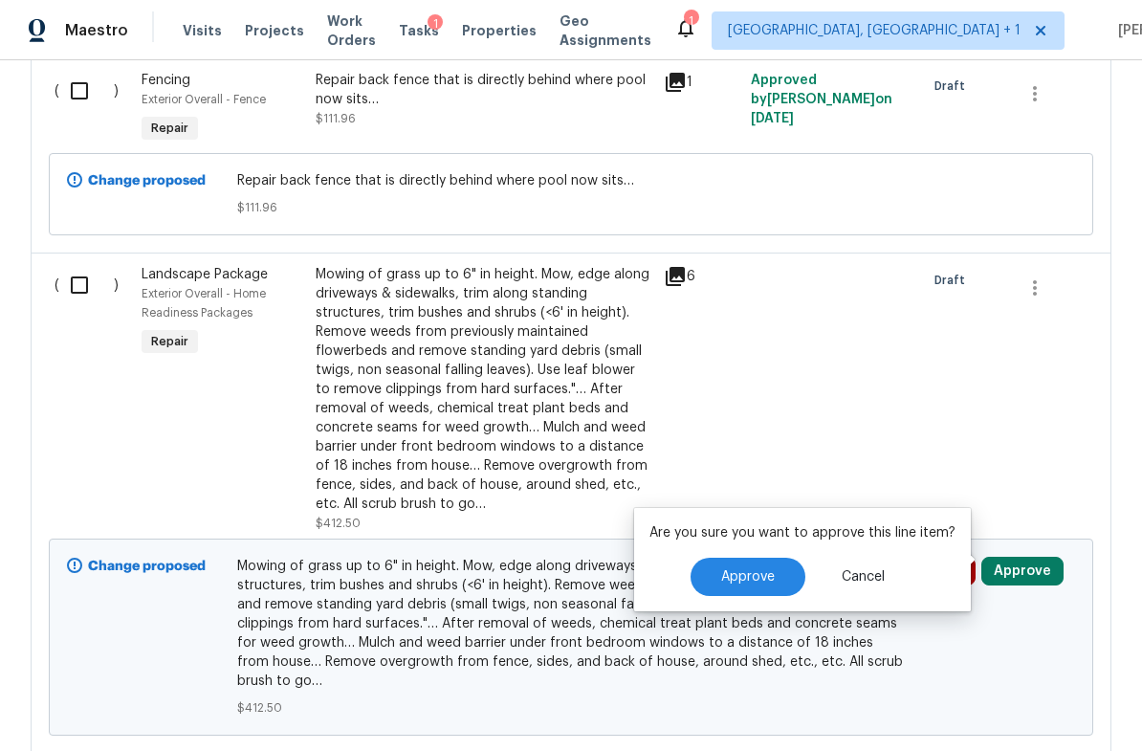
click at [759, 570] on span "Approve" at bounding box center [748, 577] width 54 height 14
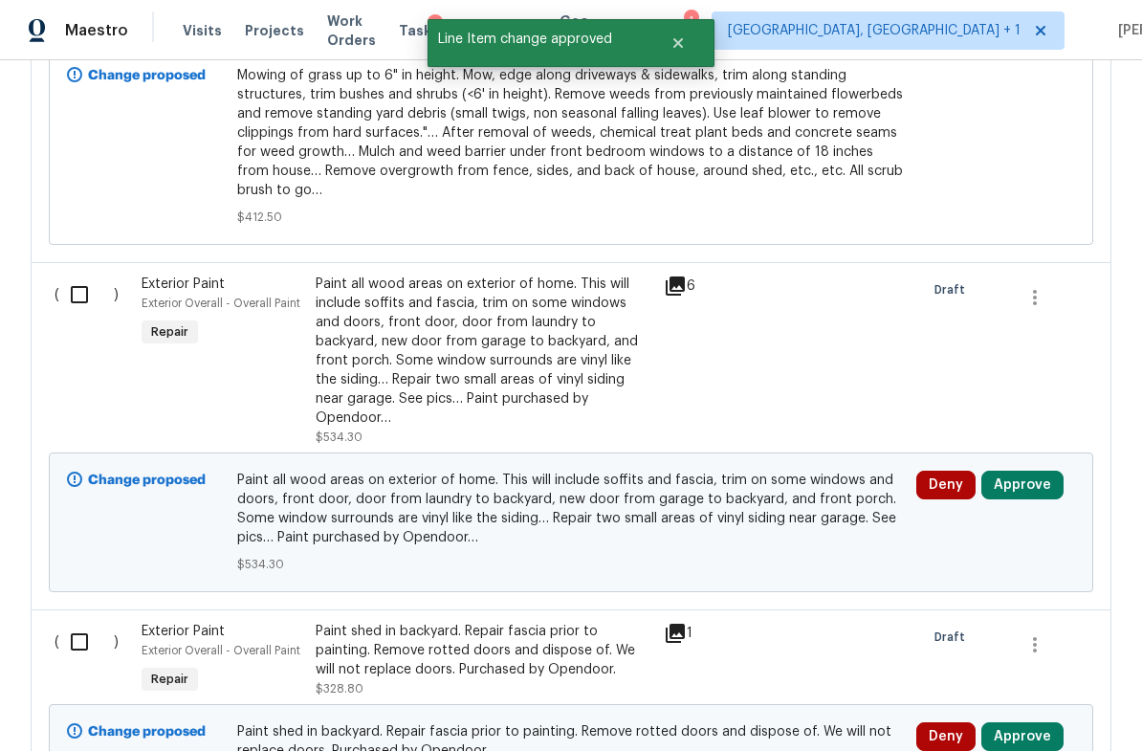
scroll to position [1993, 0]
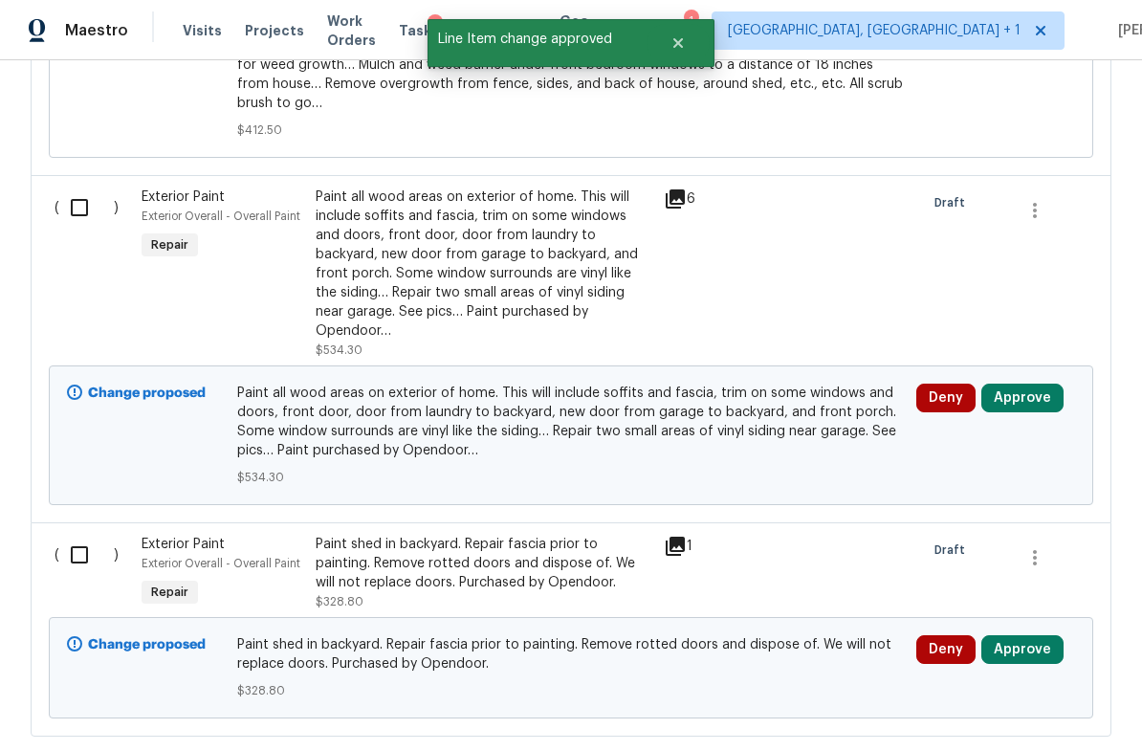
click at [1027, 384] on button "Approve" at bounding box center [1023, 398] width 82 height 29
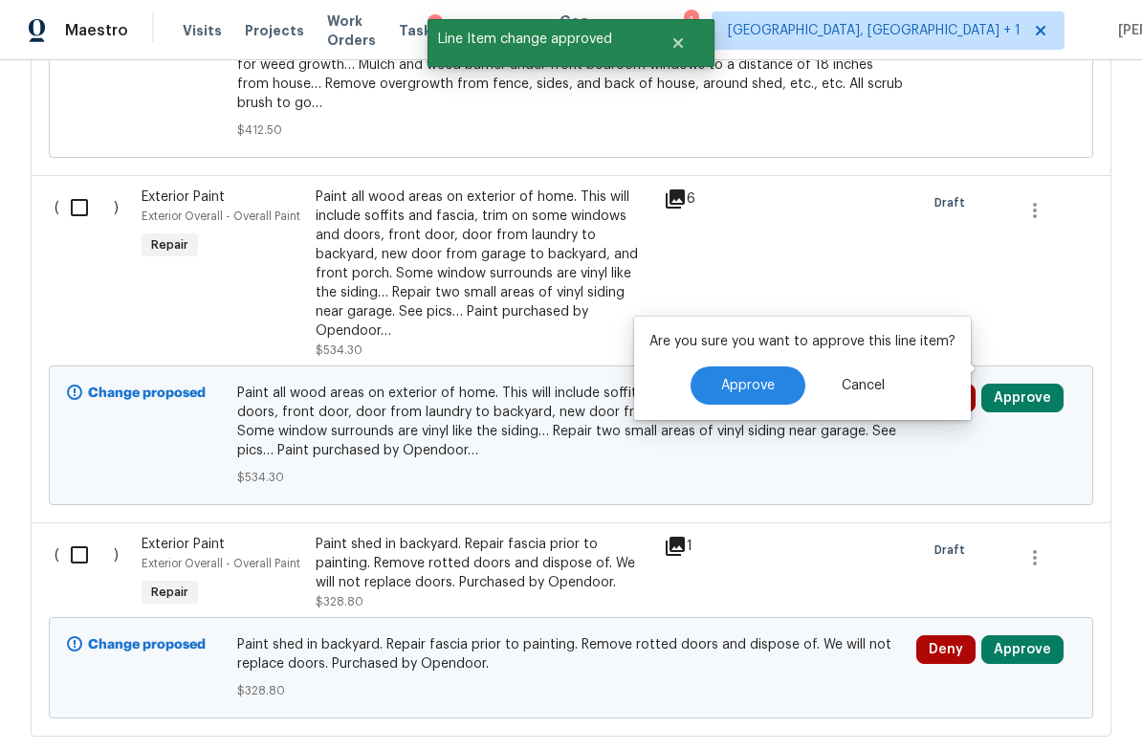
click at [760, 377] on button "Approve" at bounding box center [748, 385] width 115 height 38
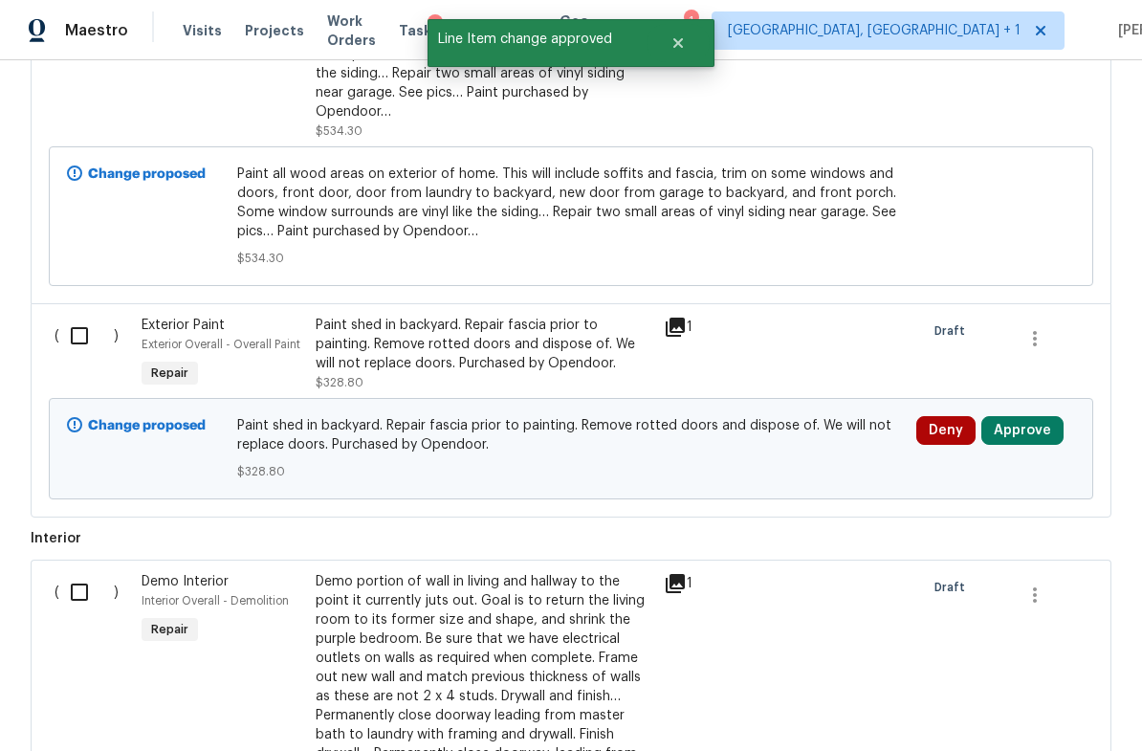
scroll to position [2228, 0]
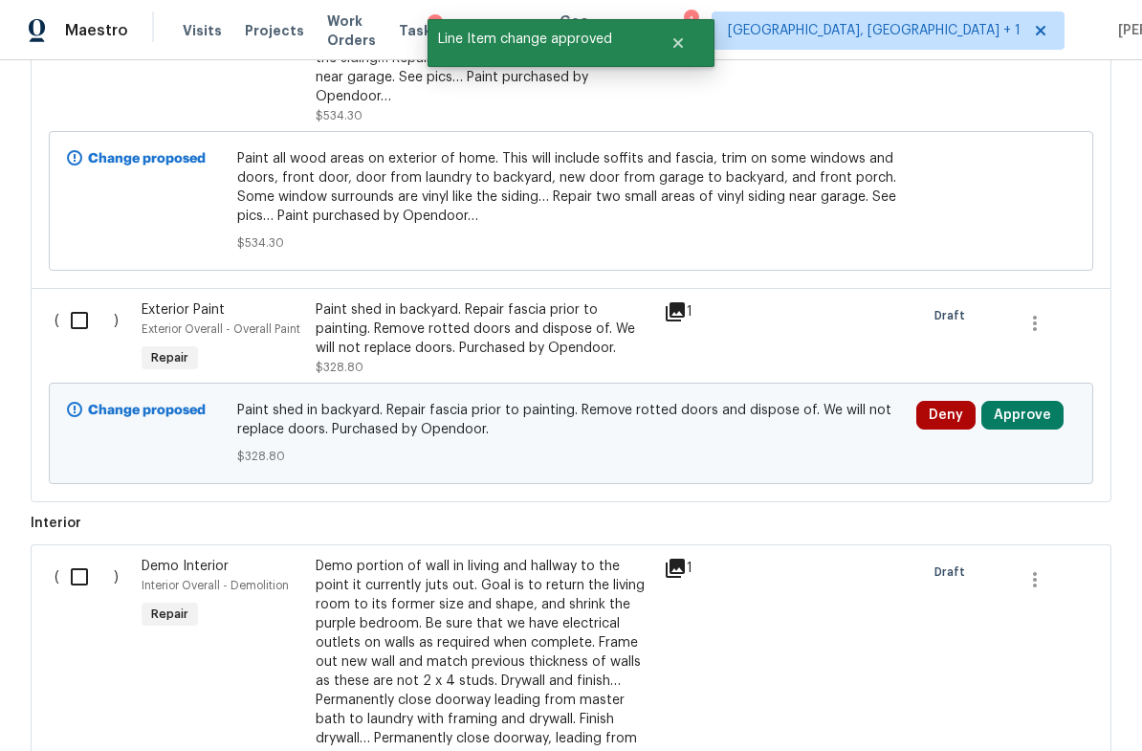
click at [1032, 401] on button "Approve" at bounding box center [1023, 415] width 82 height 29
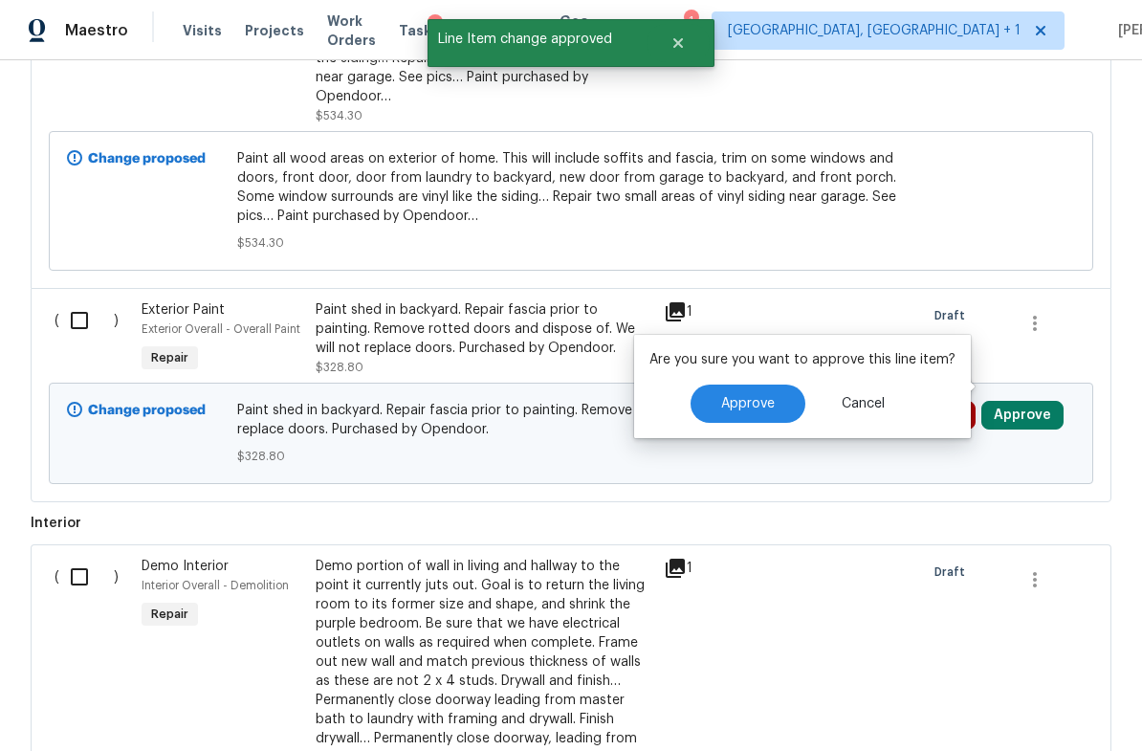
click at [756, 406] on span "Approve" at bounding box center [748, 404] width 54 height 14
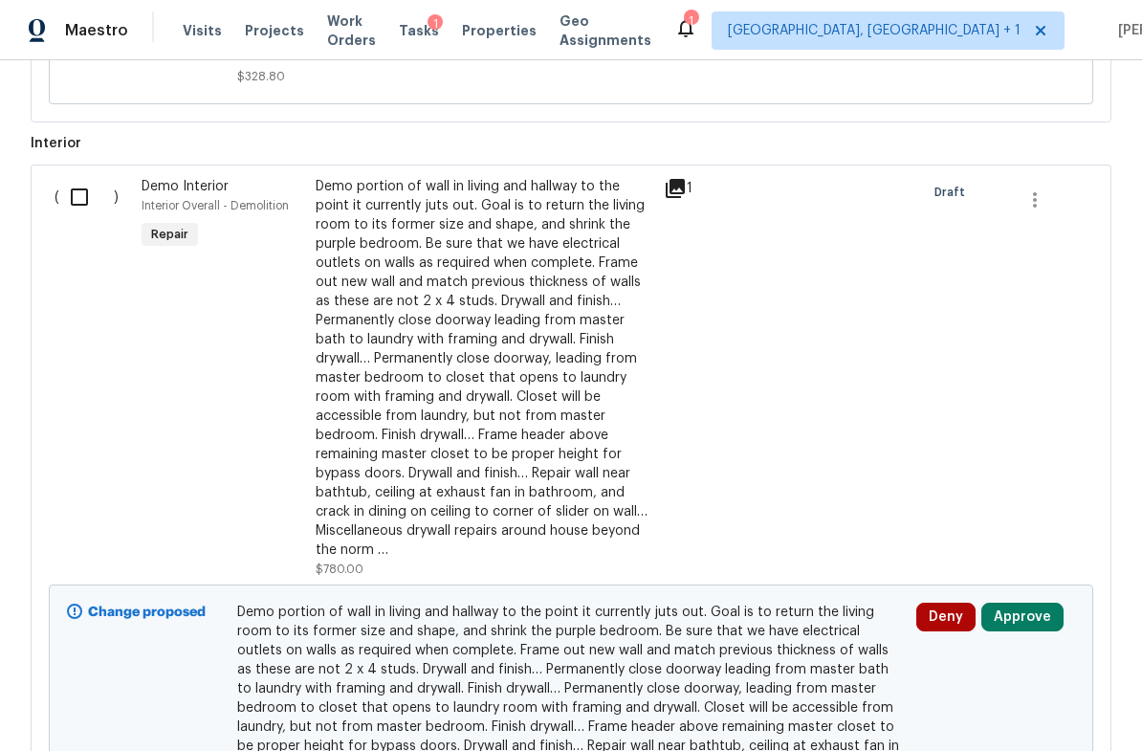
scroll to position [2584, 0]
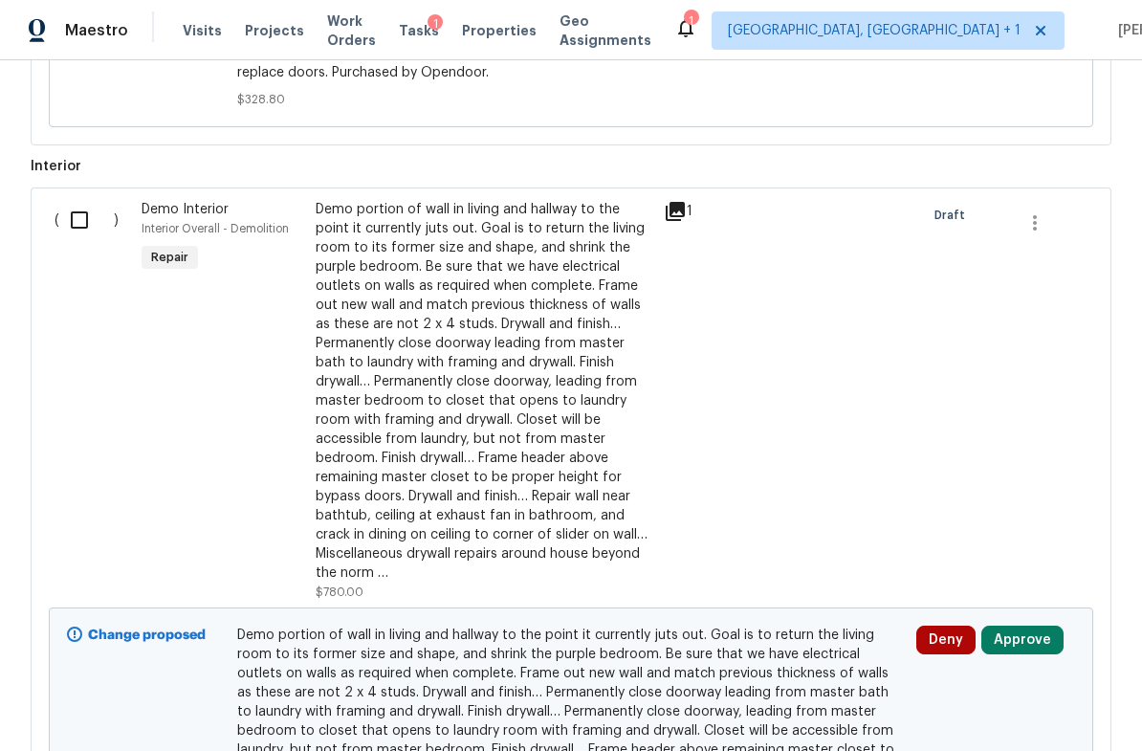
click at [681, 202] on icon at bounding box center [675, 211] width 19 height 19
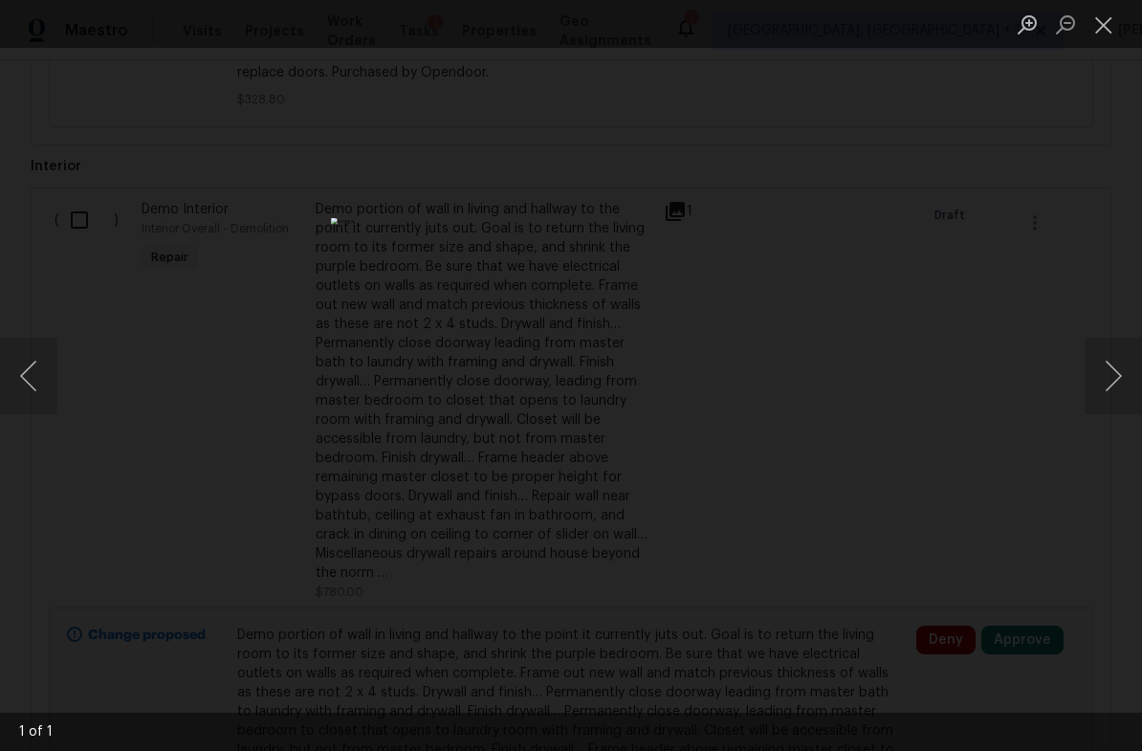
click at [1107, 19] on button "Close lightbox" at bounding box center [1104, 24] width 38 height 33
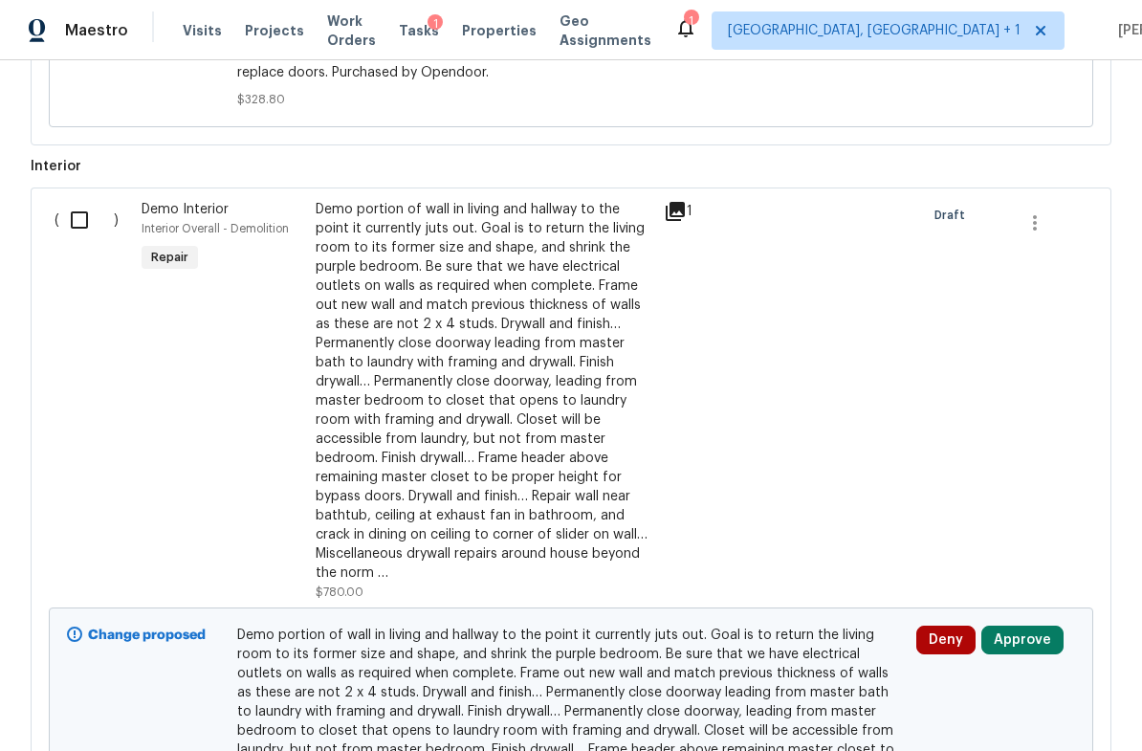
click at [1017, 626] on button "Approve" at bounding box center [1023, 640] width 82 height 29
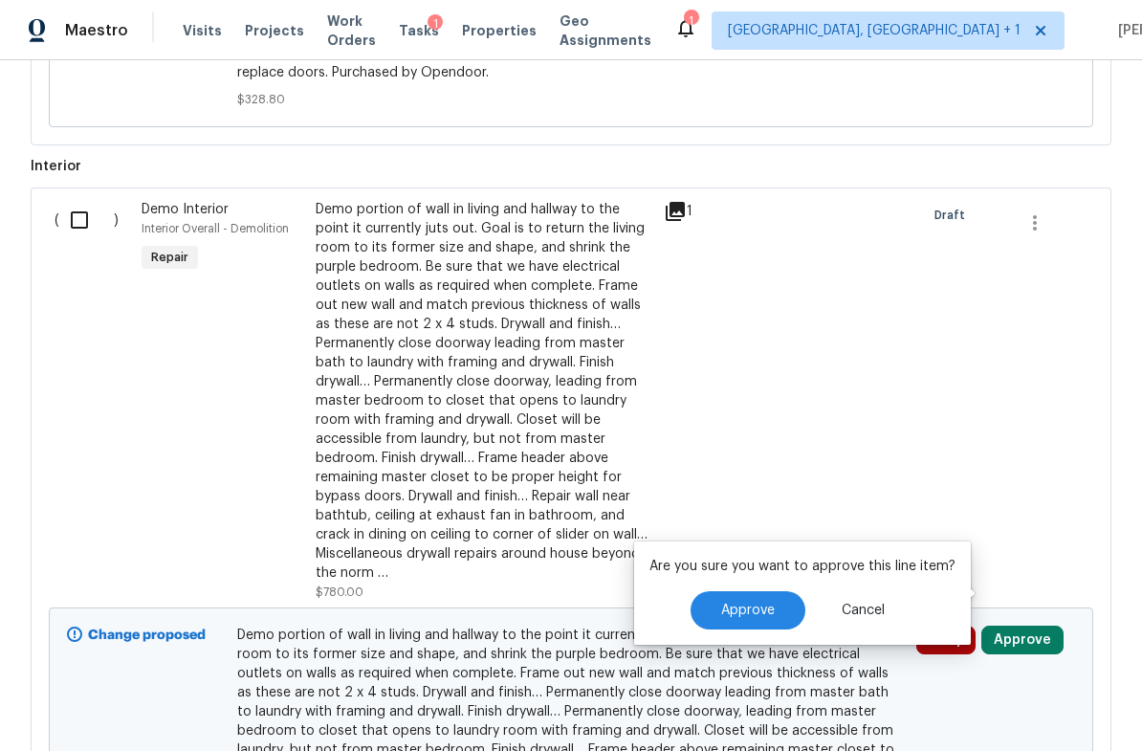
click at [761, 602] on button "Approve" at bounding box center [748, 610] width 115 height 38
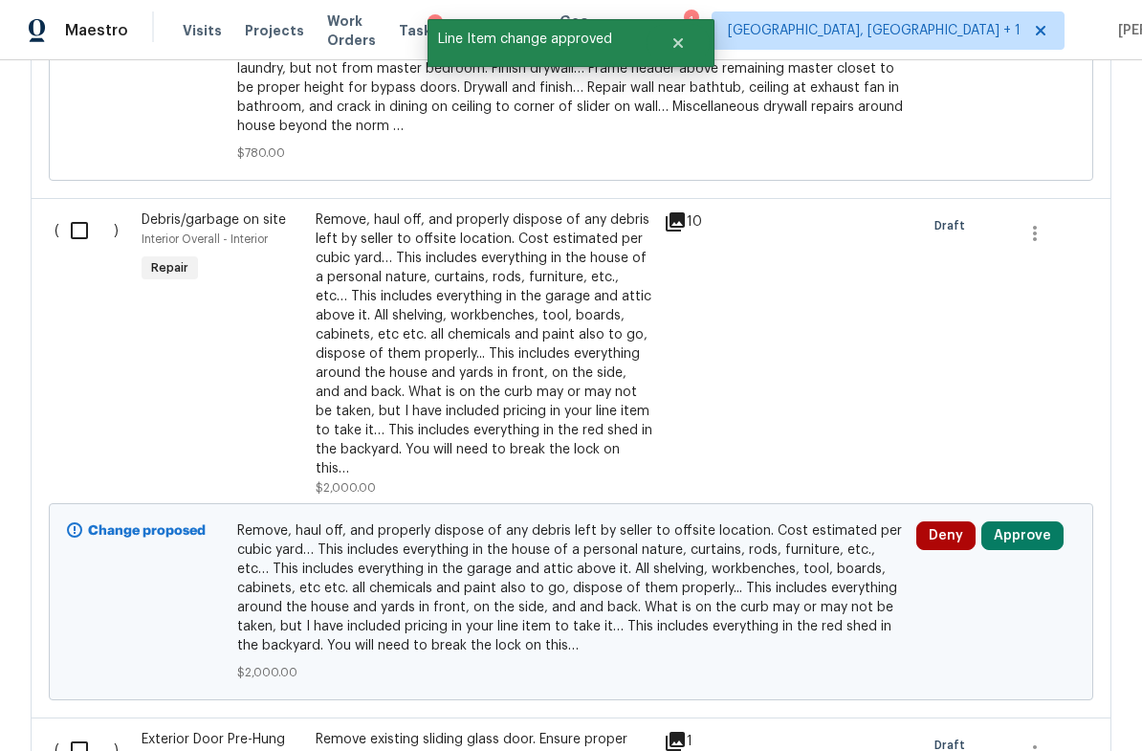
scroll to position [3322, 0]
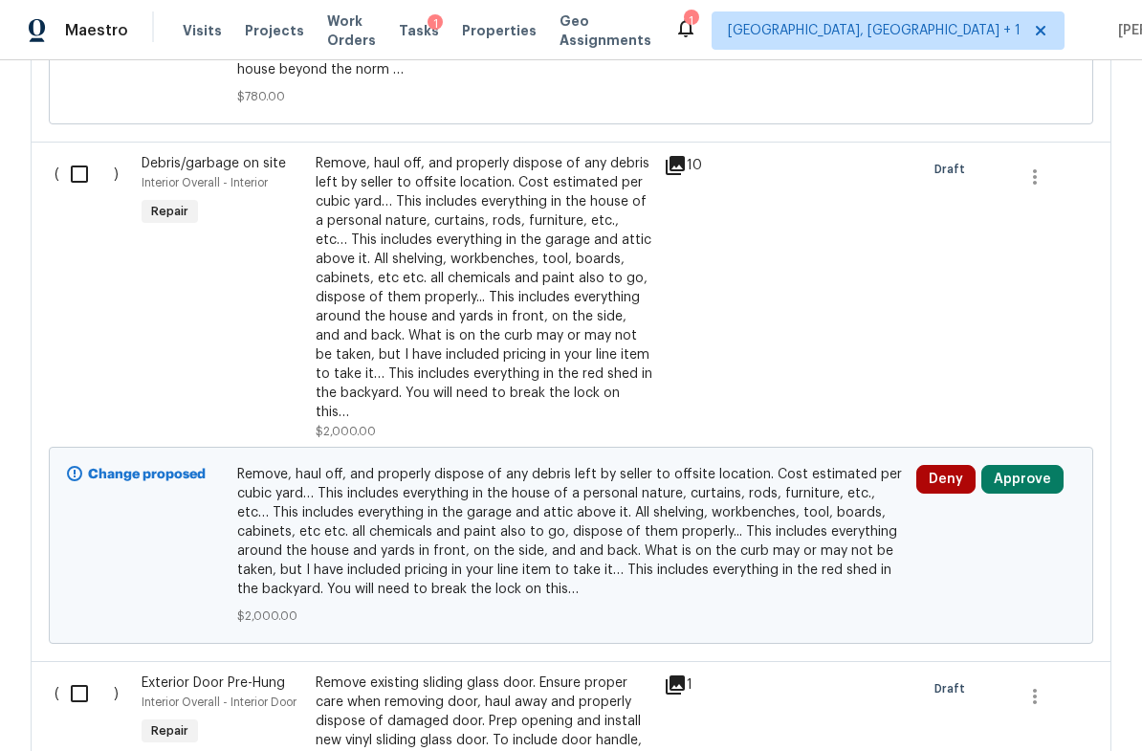
click at [1020, 465] on button "Approve" at bounding box center [1023, 479] width 82 height 29
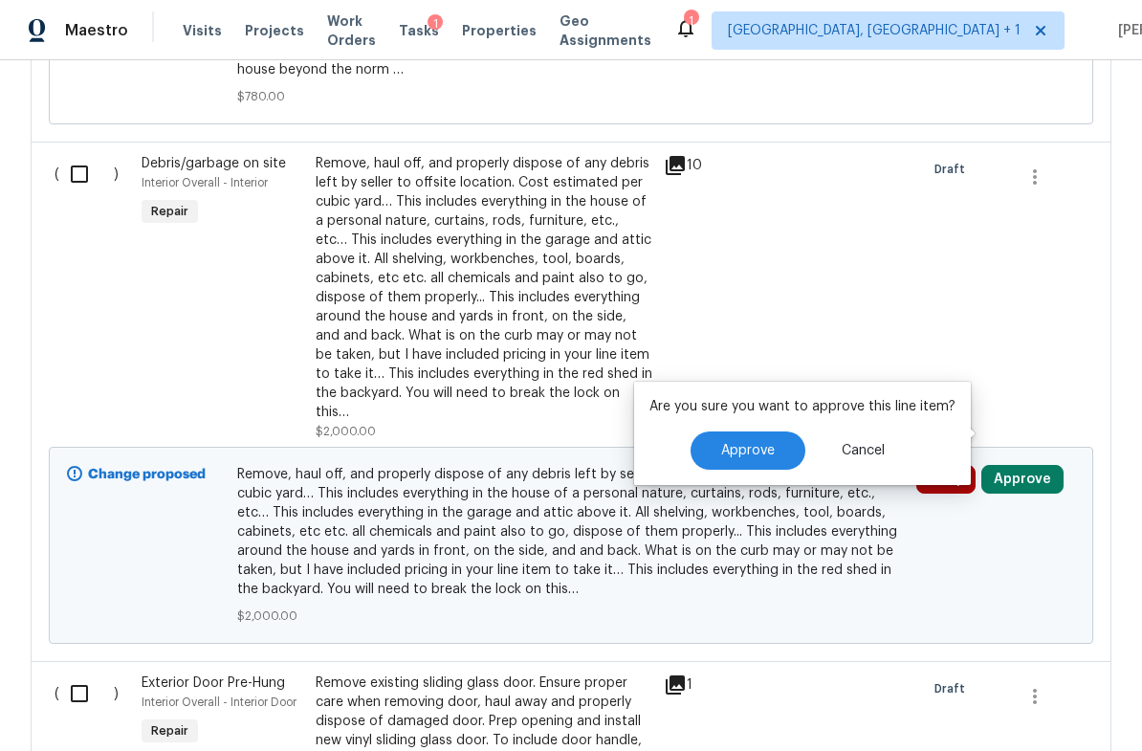
click at [766, 433] on button "Approve" at bounding box center [748, 451] width 115 height 38
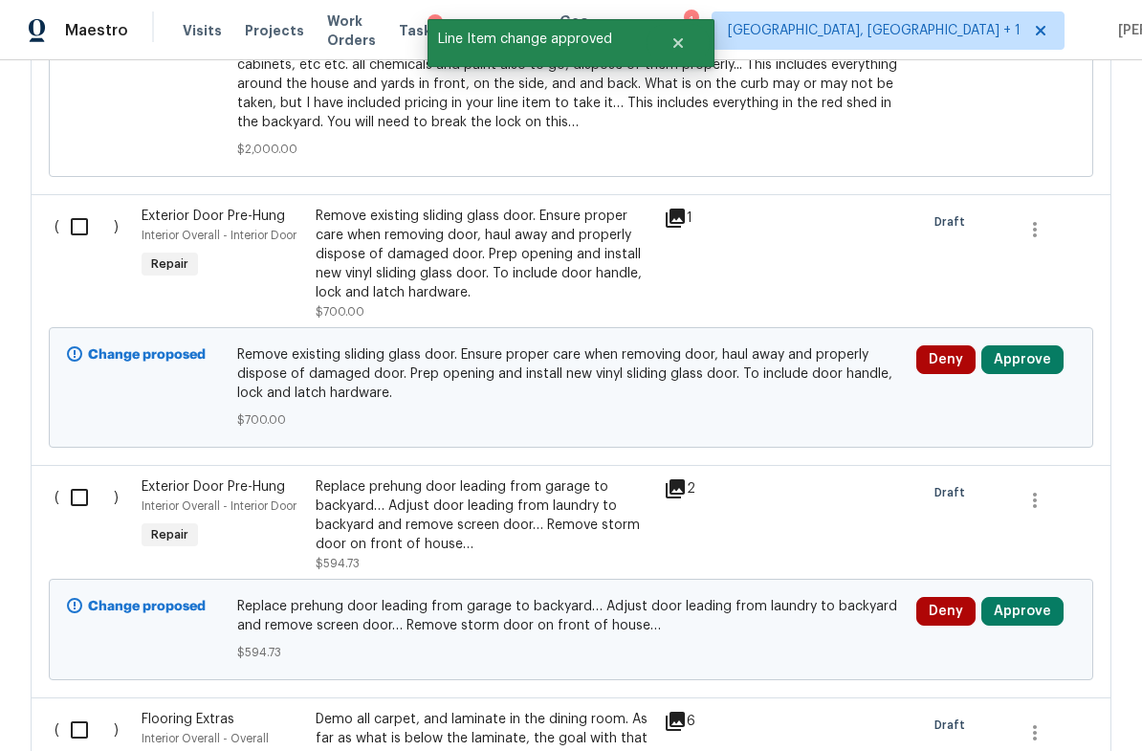
scroll to position [3789, 0]
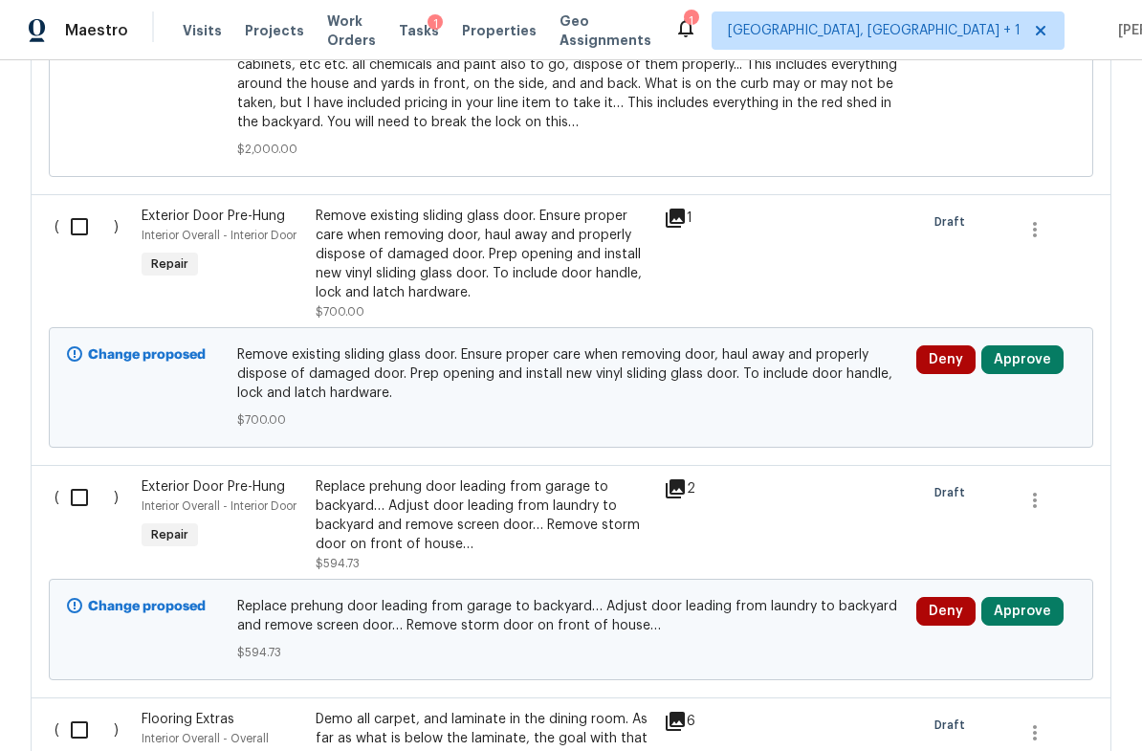
click at [1033, 345] on button "Approve" at bounding box center [1023, 359] width 82 height 29
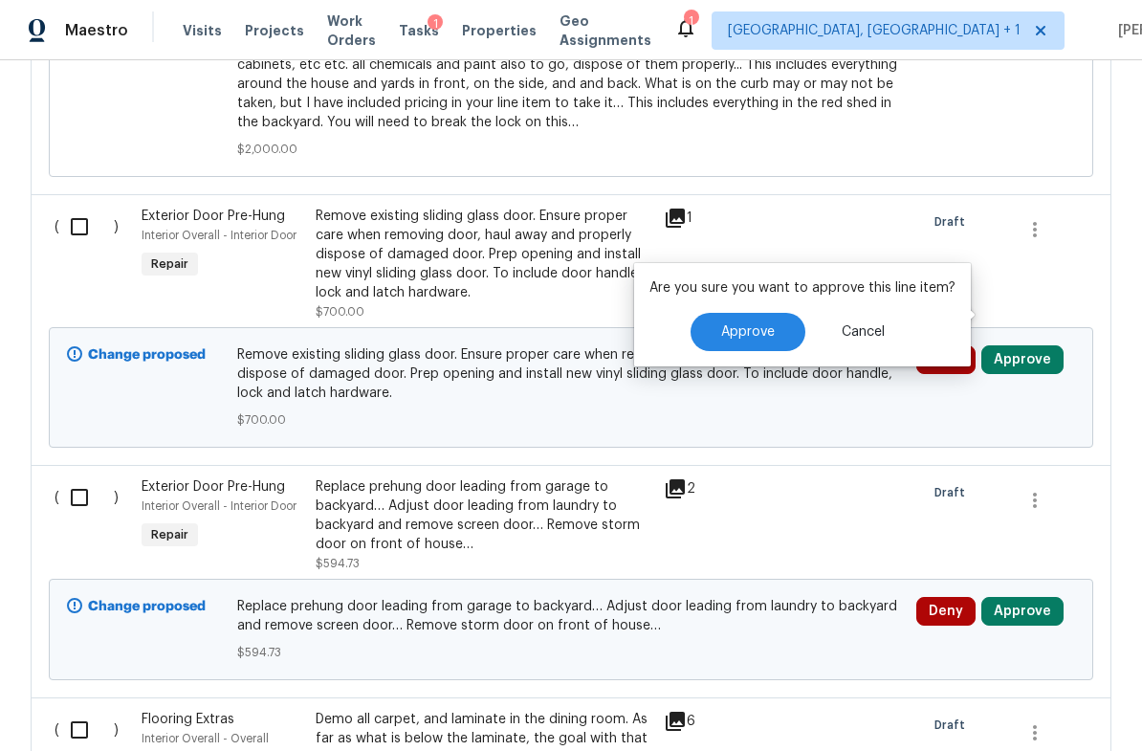
click at [772, 346] on button "Approve" at bounding box center [748, 332] width 115 height 38
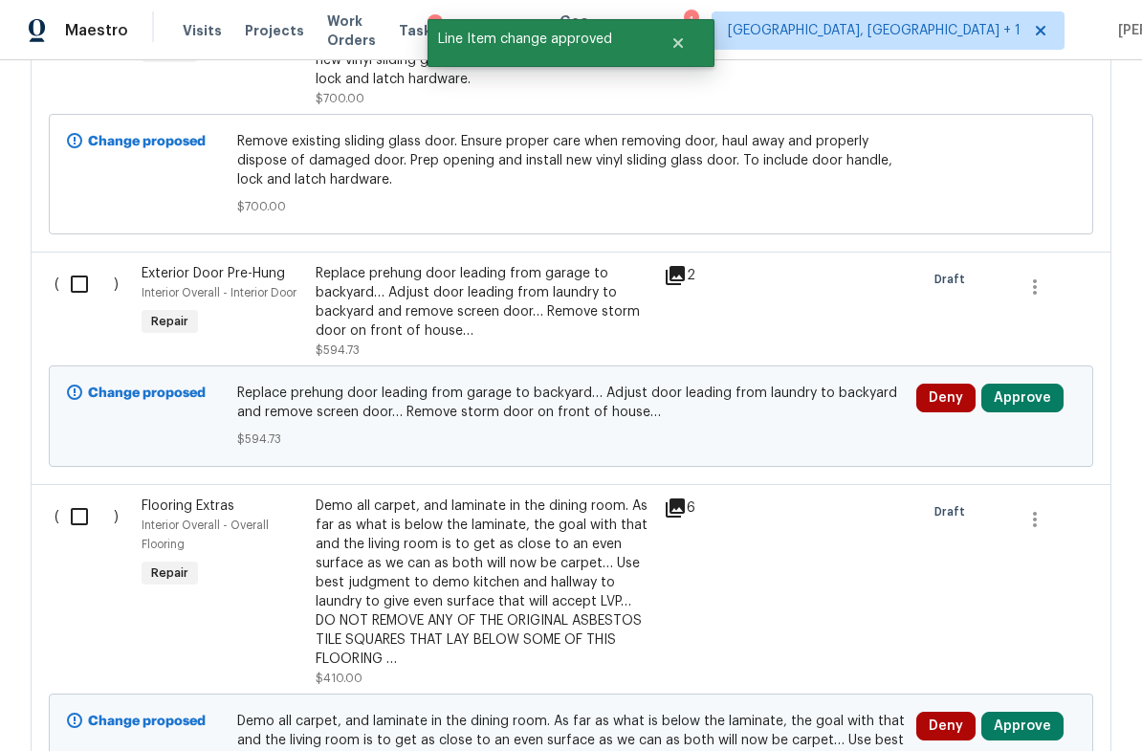
scroll to position [4001, 0]
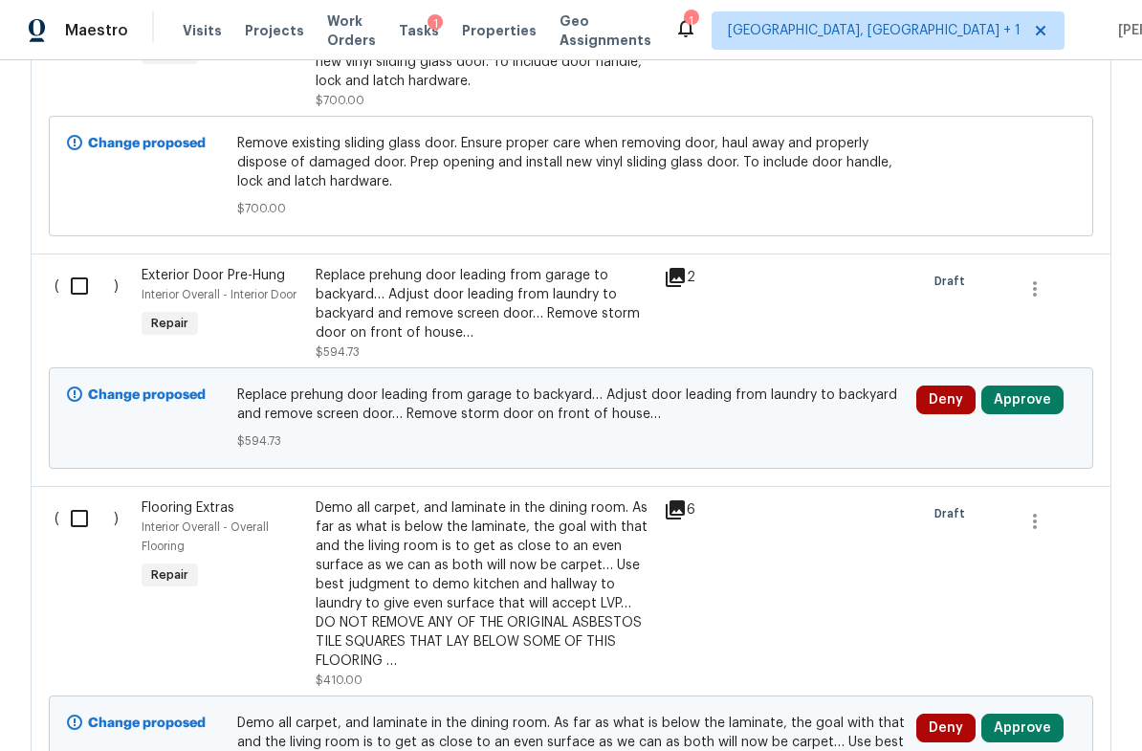
click at [1036, 386] on button "Approve" at bounding box center [1023, 400] width 82 height 29
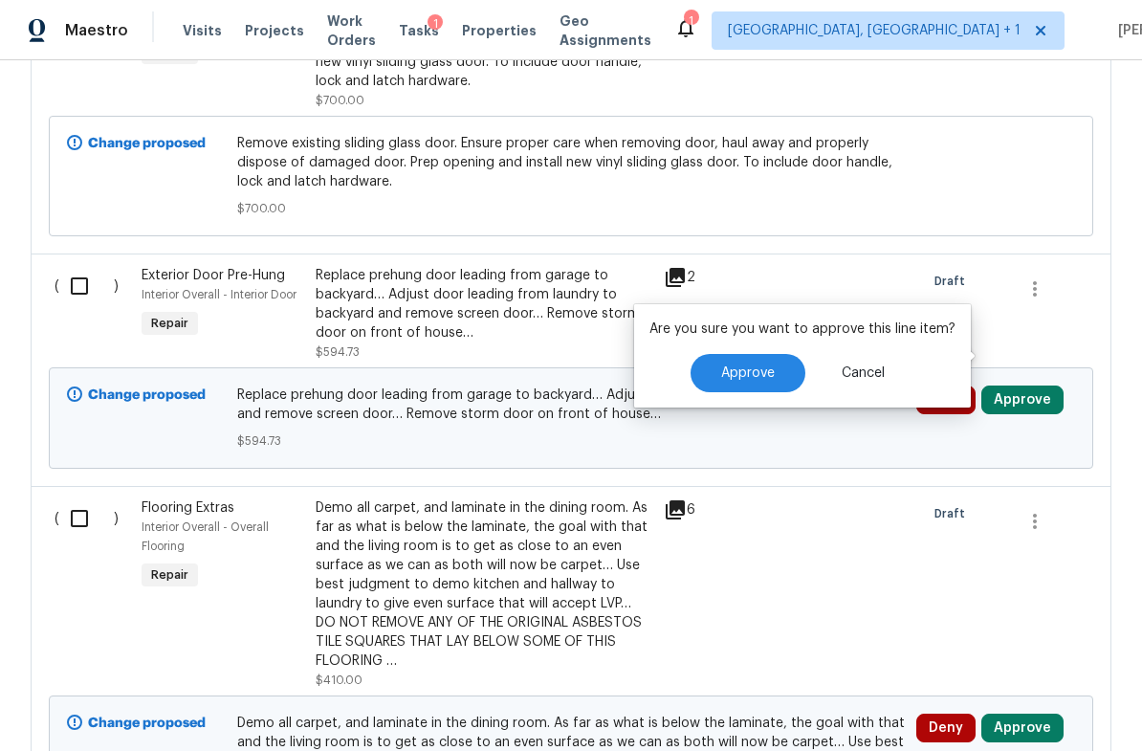
click at [771, 366] on button "Approve" at bounding box center [748, 373] width 115 height 38
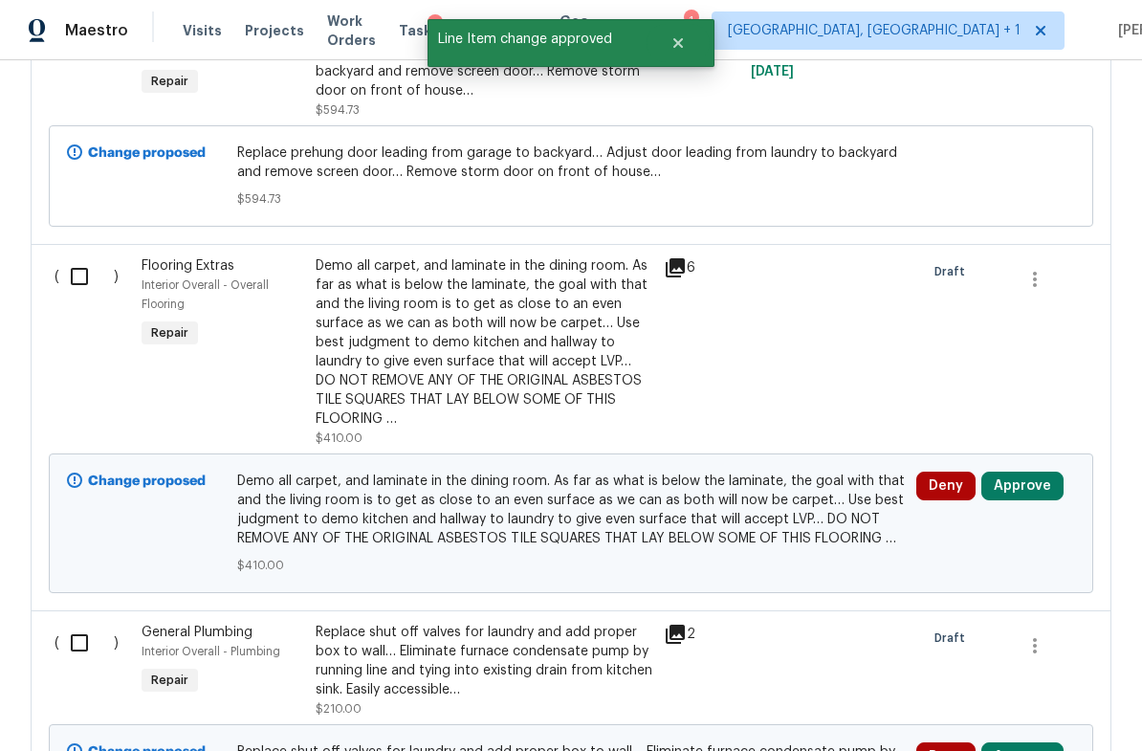
scroll to position [4301, 0]
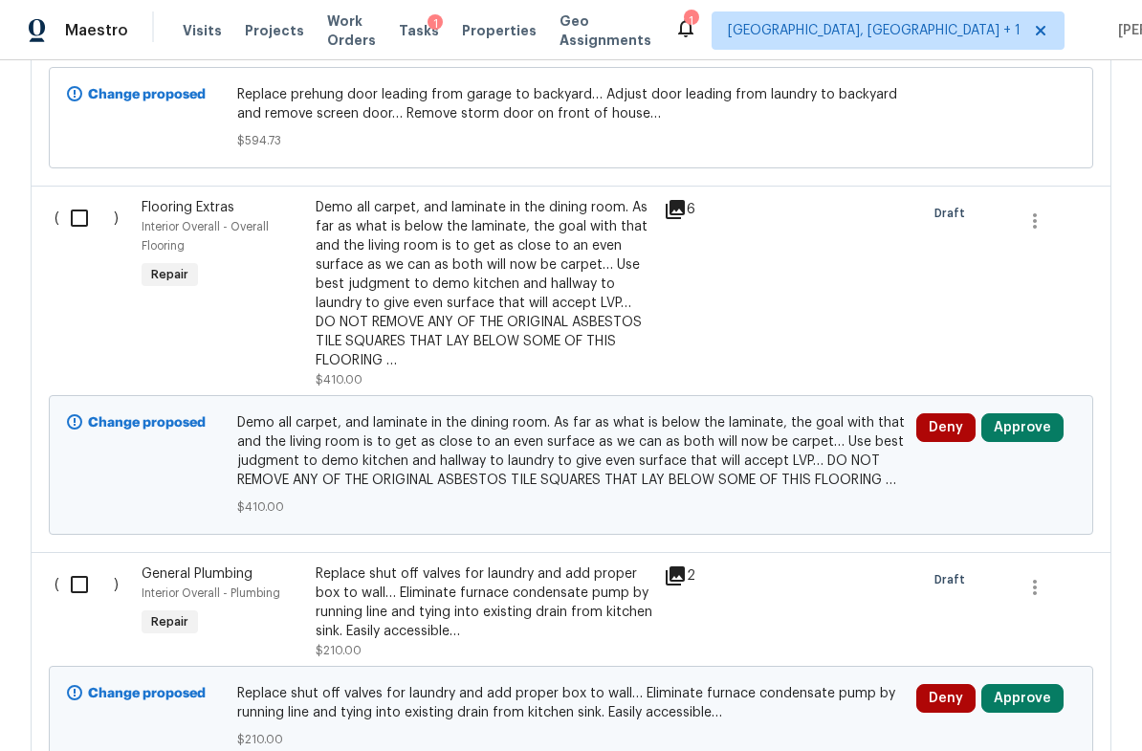
click at [1029, 413] on button "Approve" at bounding box center [1023, 427] width 82 height 29
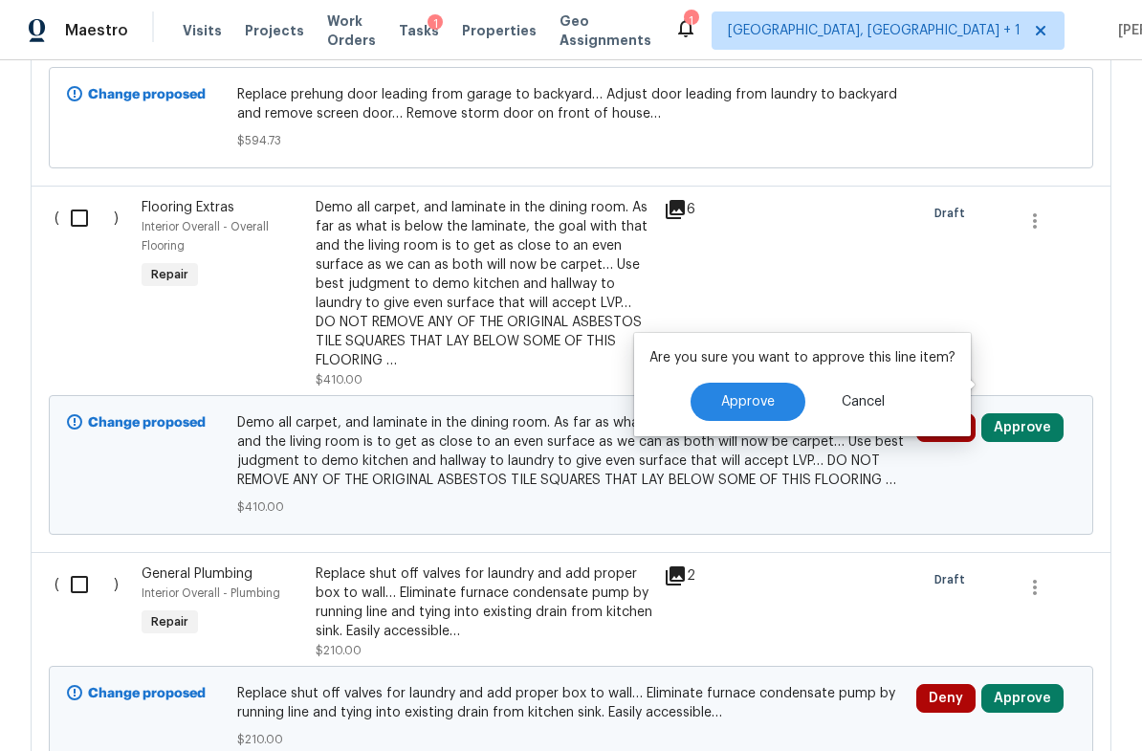
click at [758, 403] on span "Approve" at bounding box center [748, 402] width 54 height 14
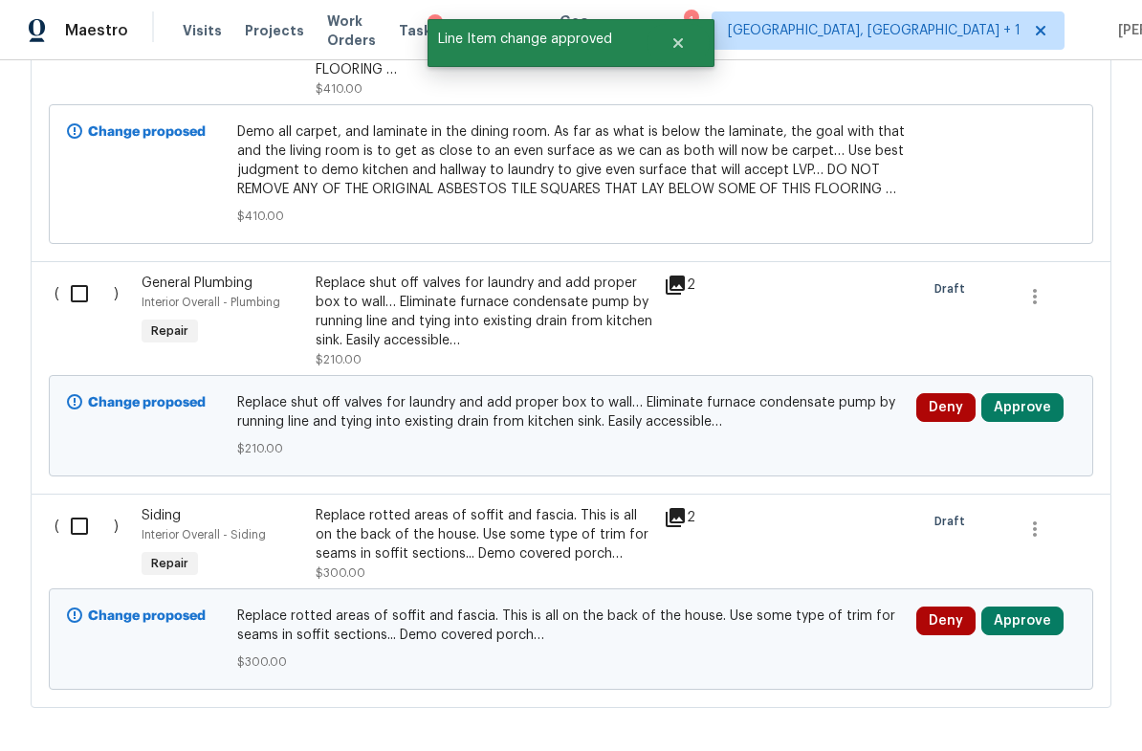
scroll to position [4591, 0]
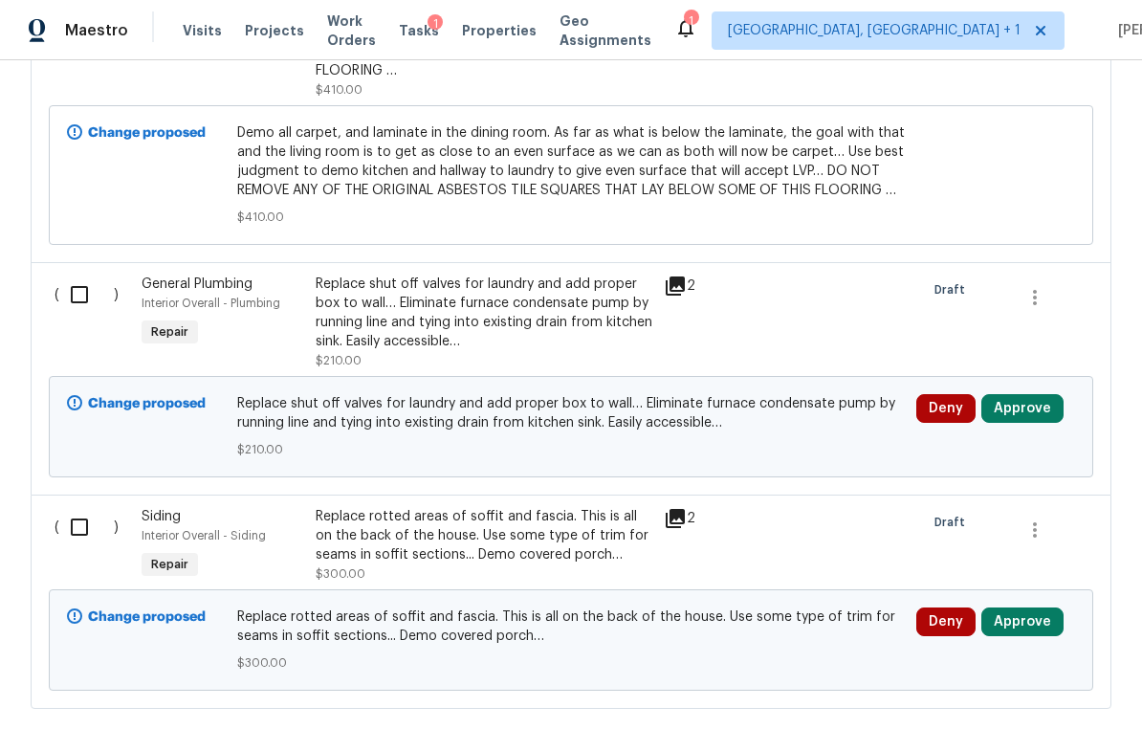
click at [1032, 394] on button "Approve" at bounding box center [1023, 408] width 82 height 29
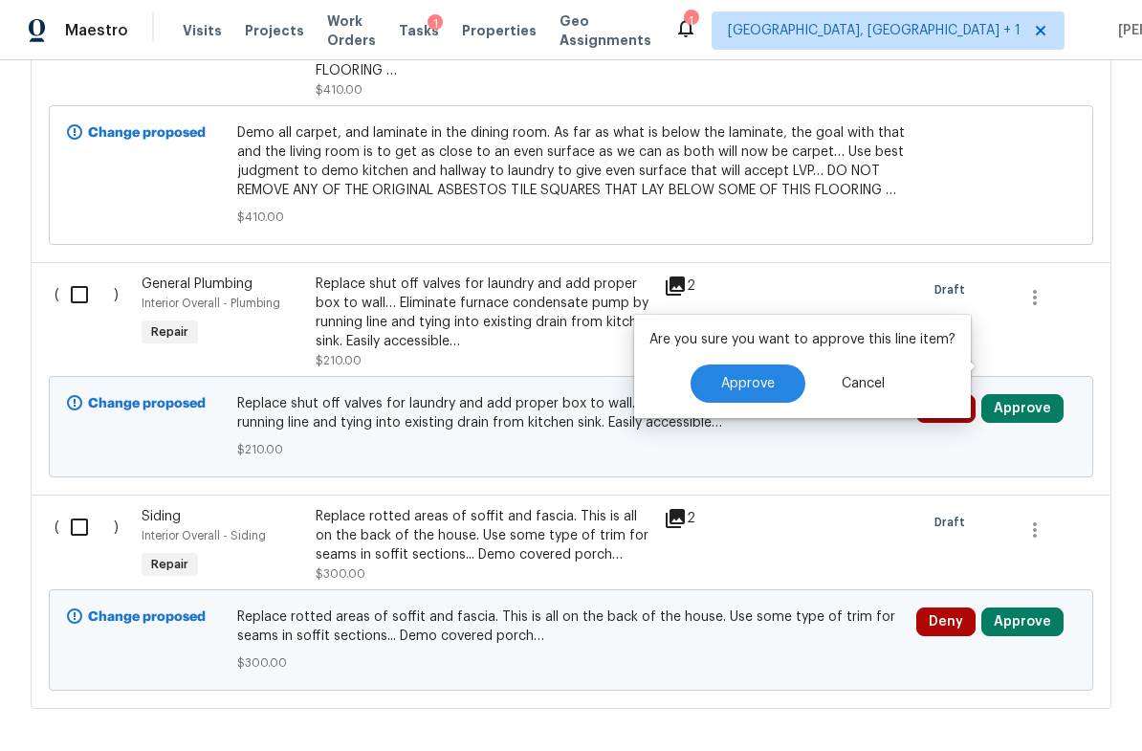
click at [773, 382] on button "Approve" at bounding box center [748, 384] width 115 height 38
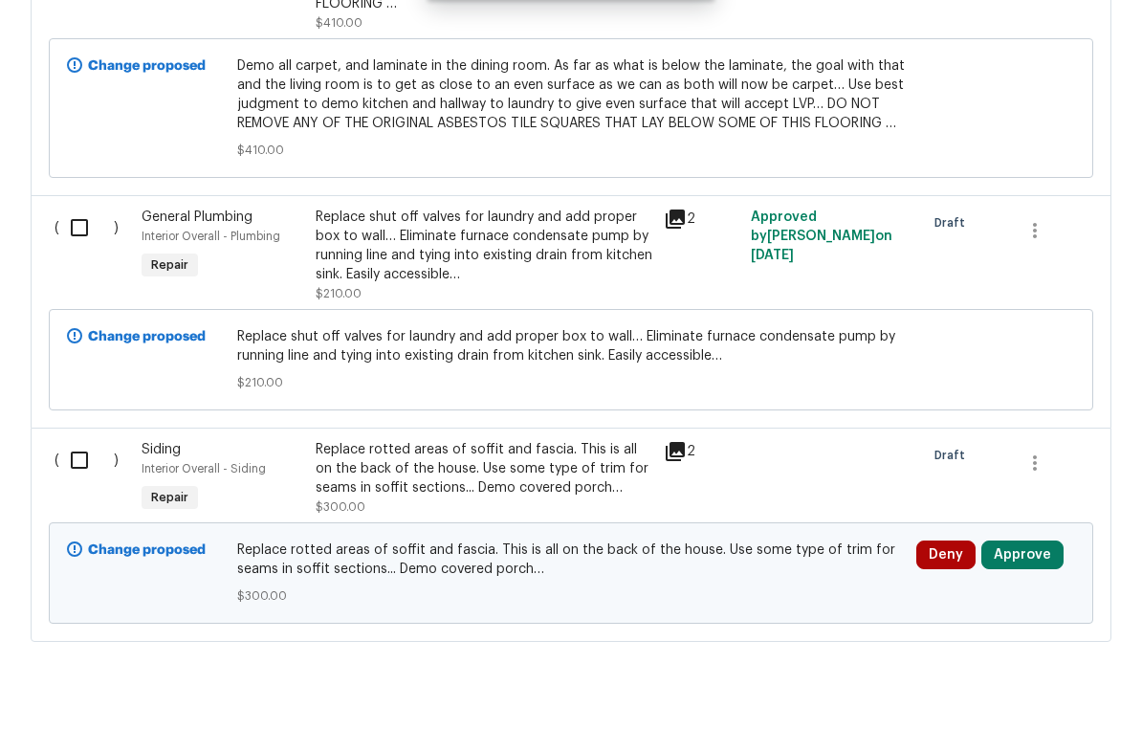
scroll to position [47, 0]
click at [1013, 608] on button "Approve" at bounding box center [1023, 622] width 82 height 29
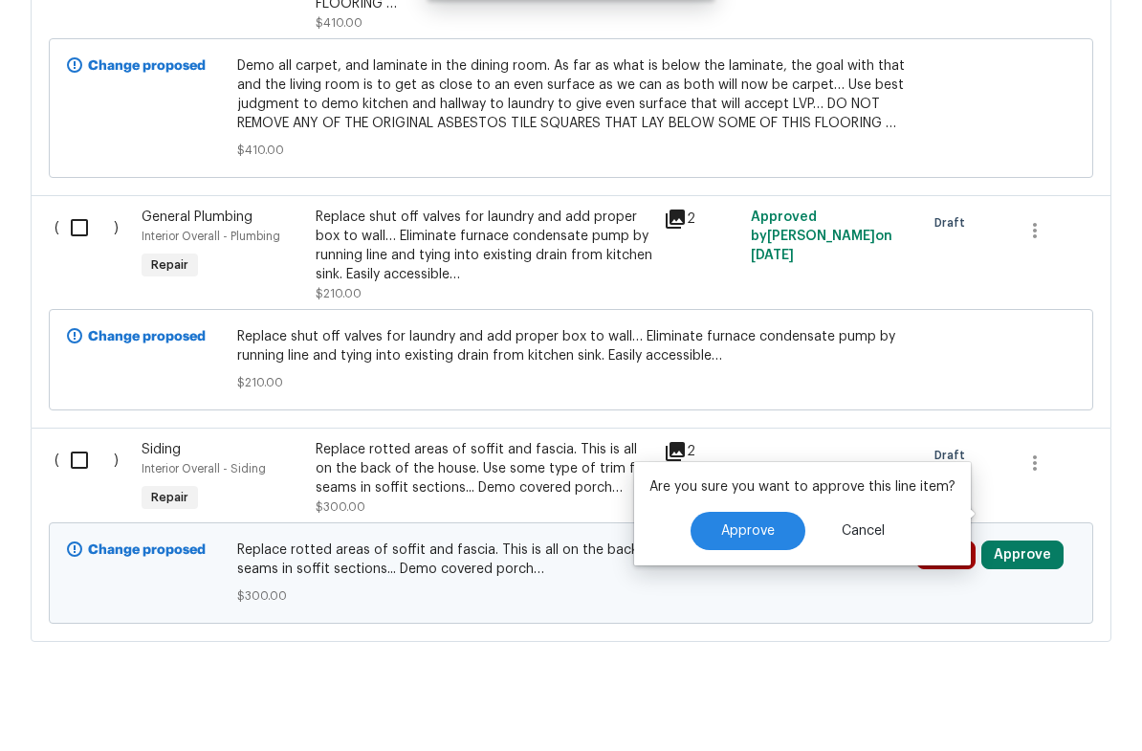
click at [752, 591] on span "Approve" at bounding box center [748, 598] width 54 height 14
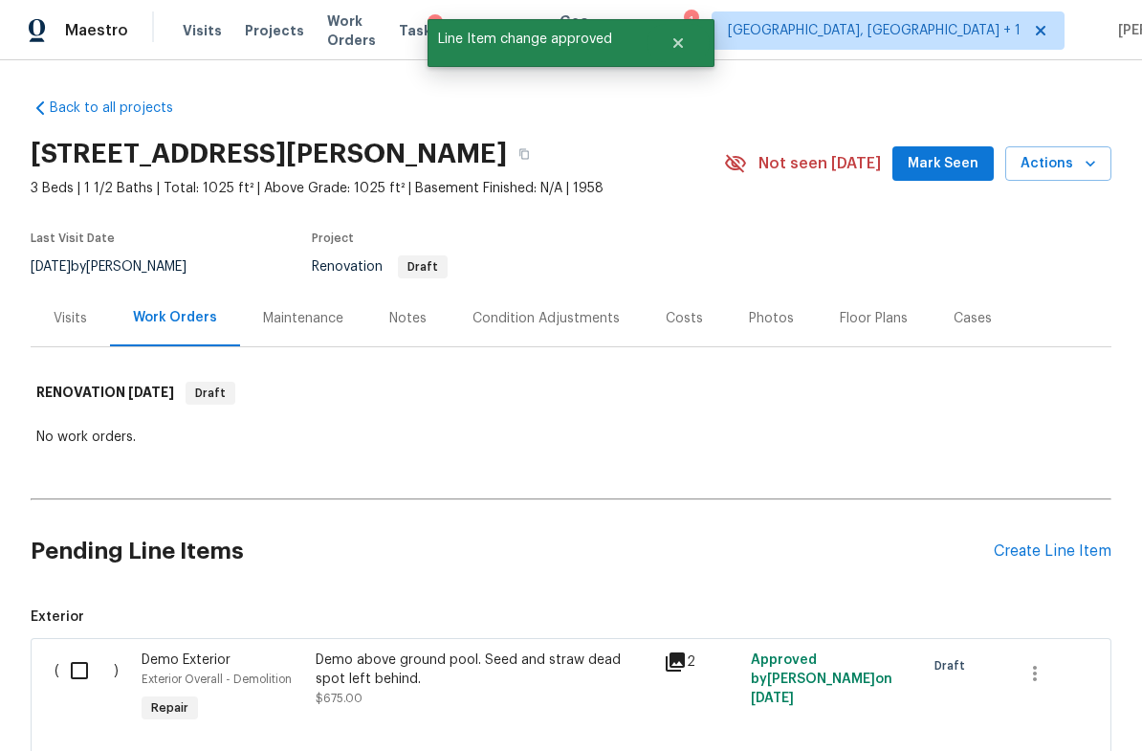
scroll to position [0, 0]
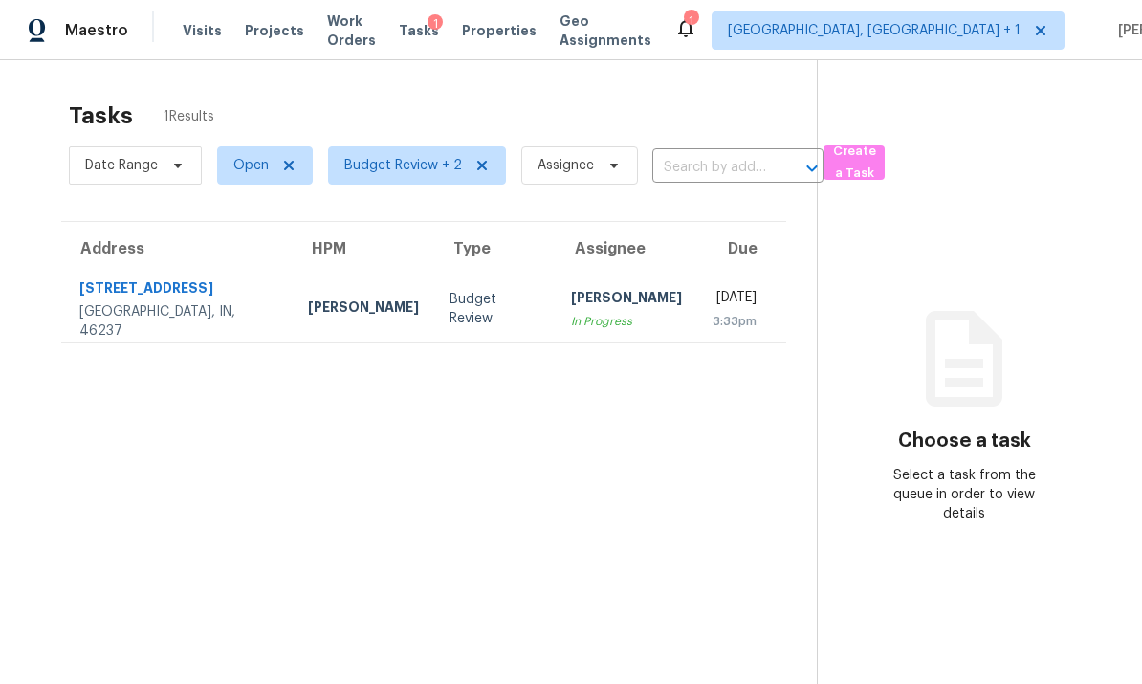
click at [227, 313] on td "[STREET_ADDRESS]" at bounding box center [177, 309] width 232 height 67
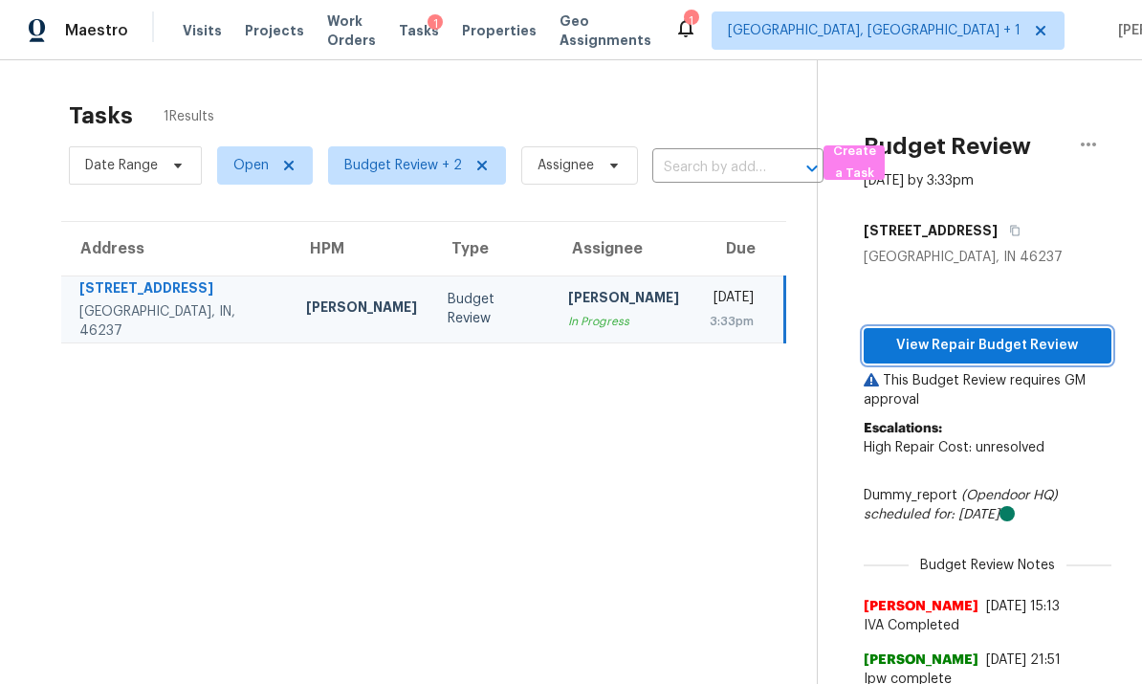
click at [974, 343] on span "View Repair Budget Review" at bounding box center [987, 346] width 217 height 24
